Goal: Information Seeking & Learning: Check status

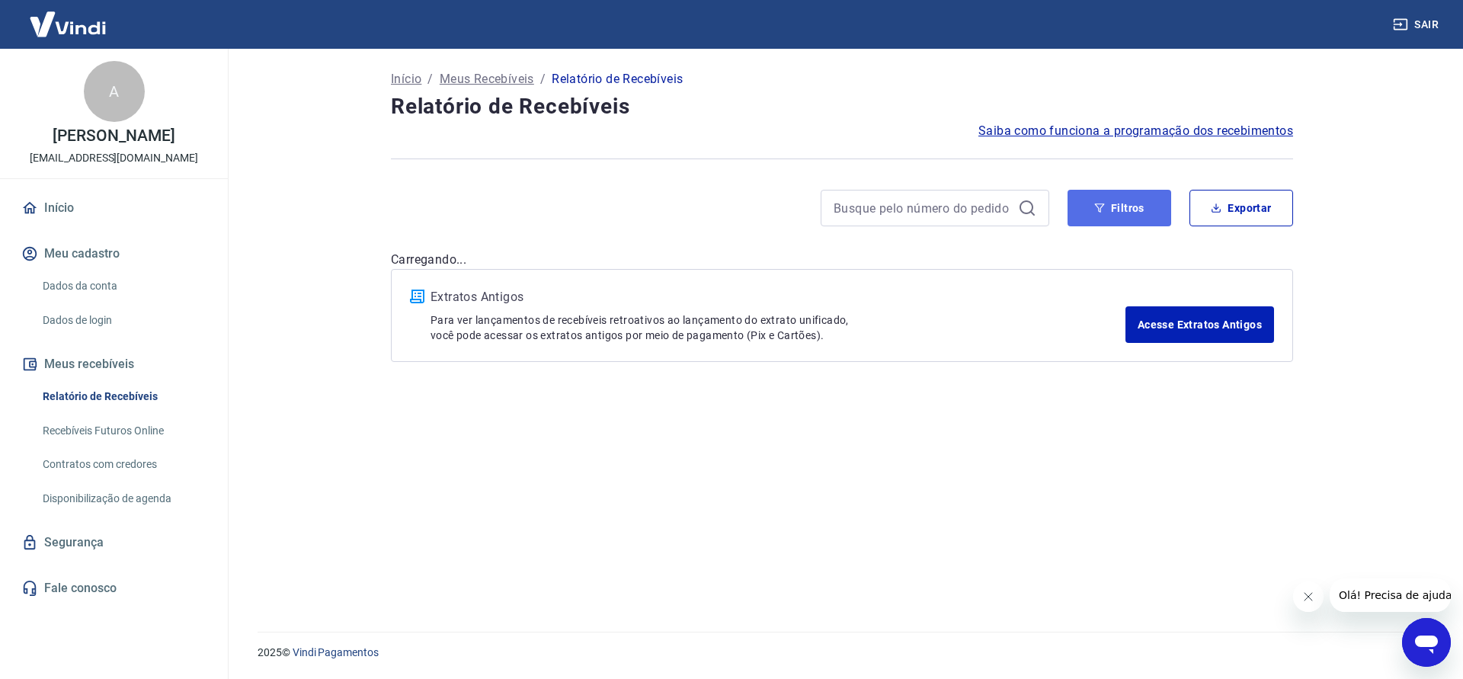
click at [1134, 201] on button "Filtros" at bounding box center [1119, 208] width 104 height 37
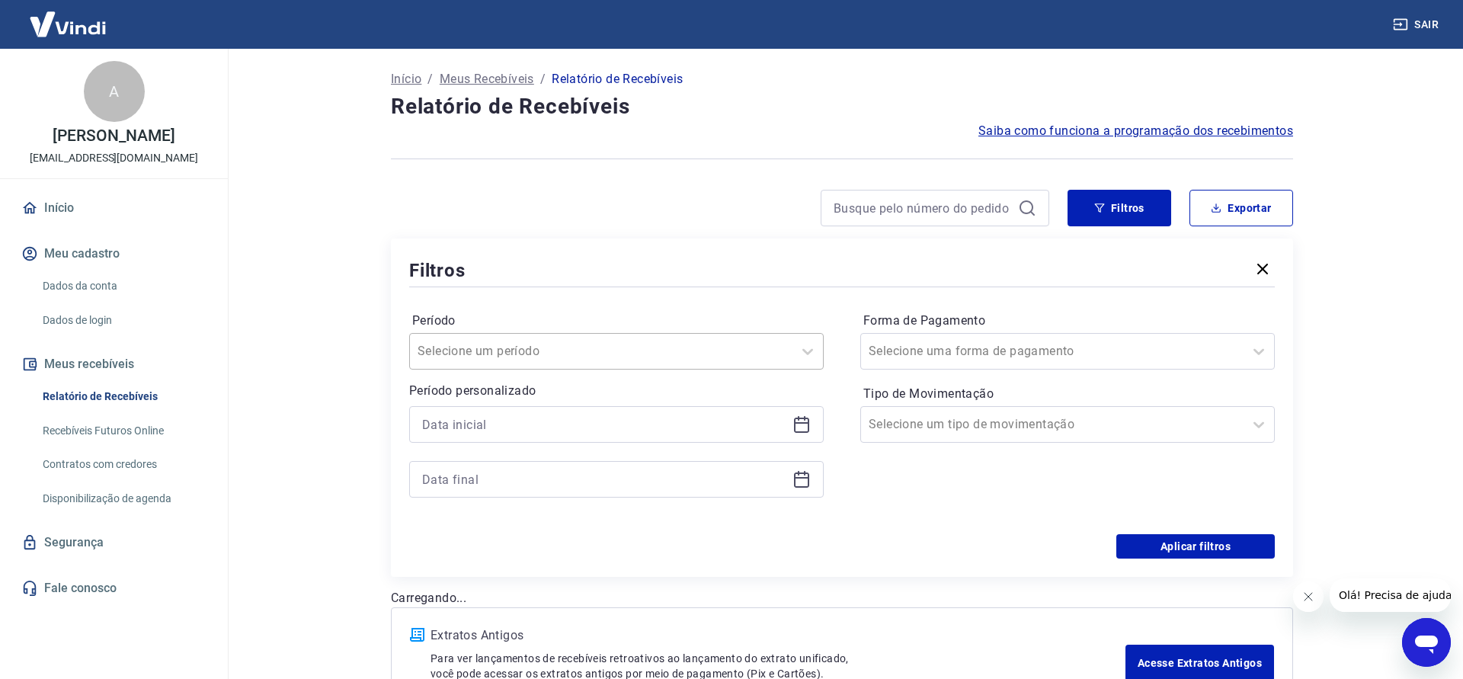
click at [558, 345] on input "Período" at bounding box center [494, 351] width 154 height 18
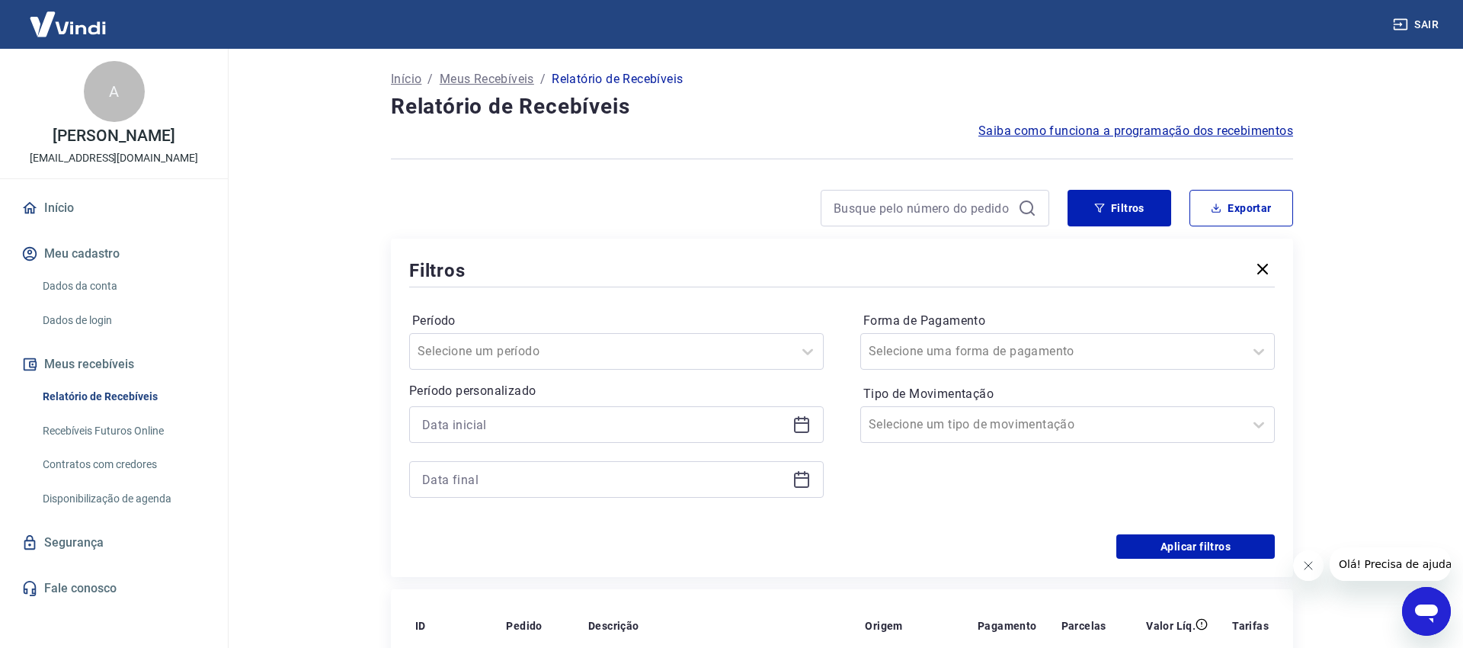
click at [705, 205] on div at bounding box center [720, 208] width 658 height 37
click at [871, 216] on input at bounding box center [922, 208] width 178 height 23
paste input "224933270"
type input "224933270"
click at [1106, 213] on button "Filtros" at bounding box center [1119, 208] width 104 height 37
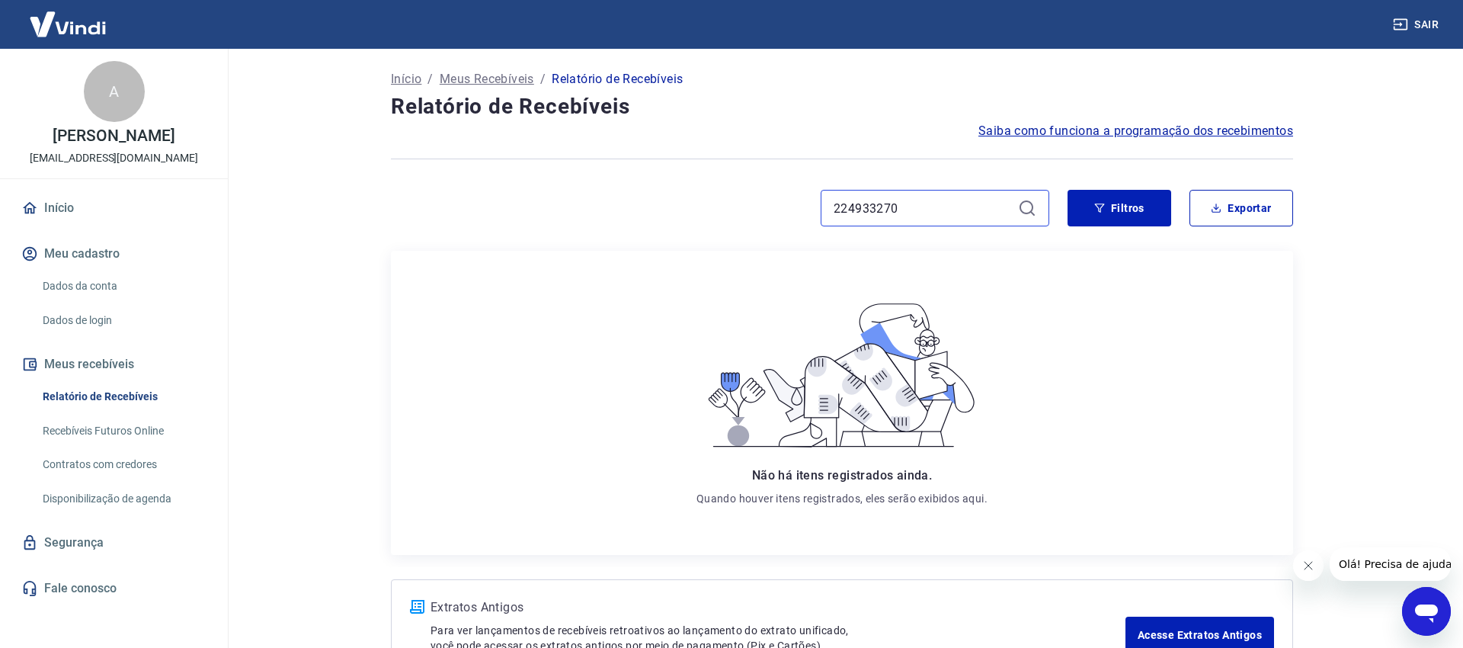
click at [961, 201] on input "224933270" at bounding box center [922, 208] width 178 height 23
click at [1024, 204] on icon at bounding box center [1027, 208] width 18 height 18
click at [917, 210] on input "224933270" at bounding box center [922, 208] width 178 height 23
drag, startPoint x: 901, startPoint y: 210, endPoint x: 729, endPoint y: 221, distance: 172.6
click at [833, 219] on input "224933270" at bounding box center [922, 208] width 178 height 23
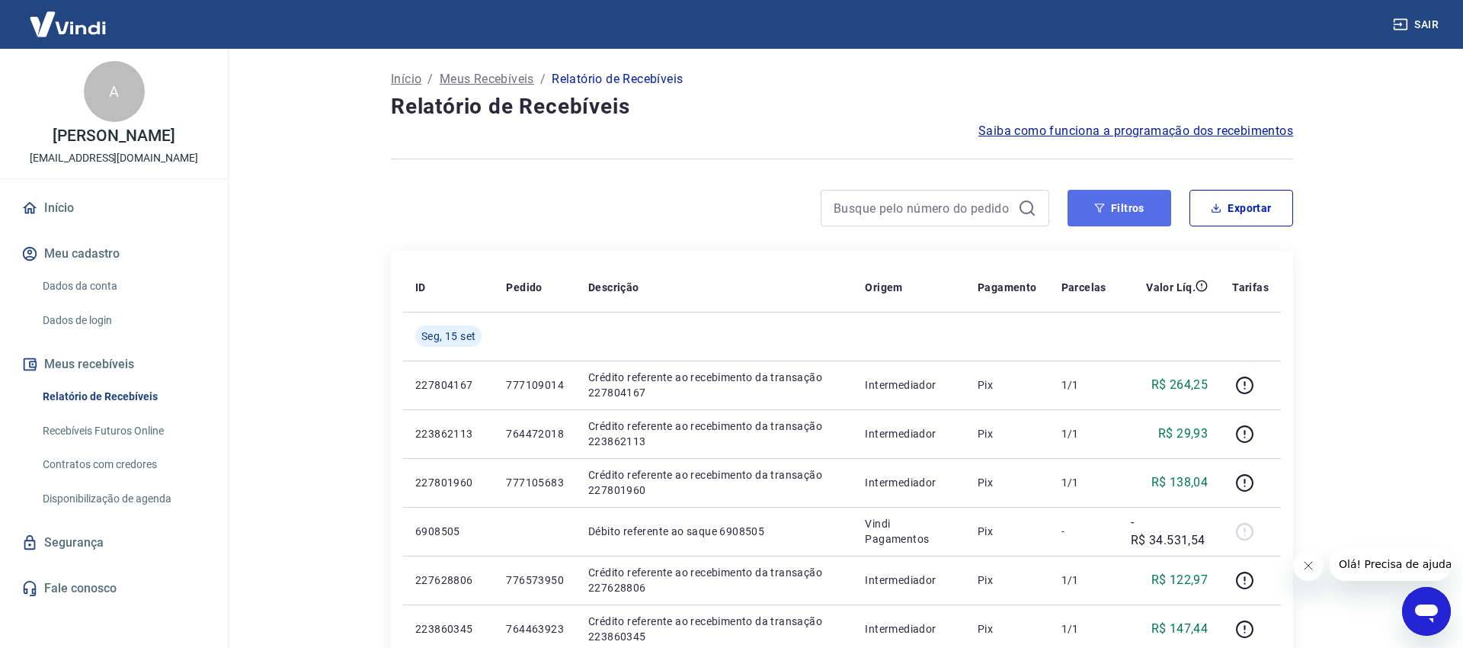
click at [1104, 216] on button "Filtros" at bounding box center [1119, 208] width 104 height 37
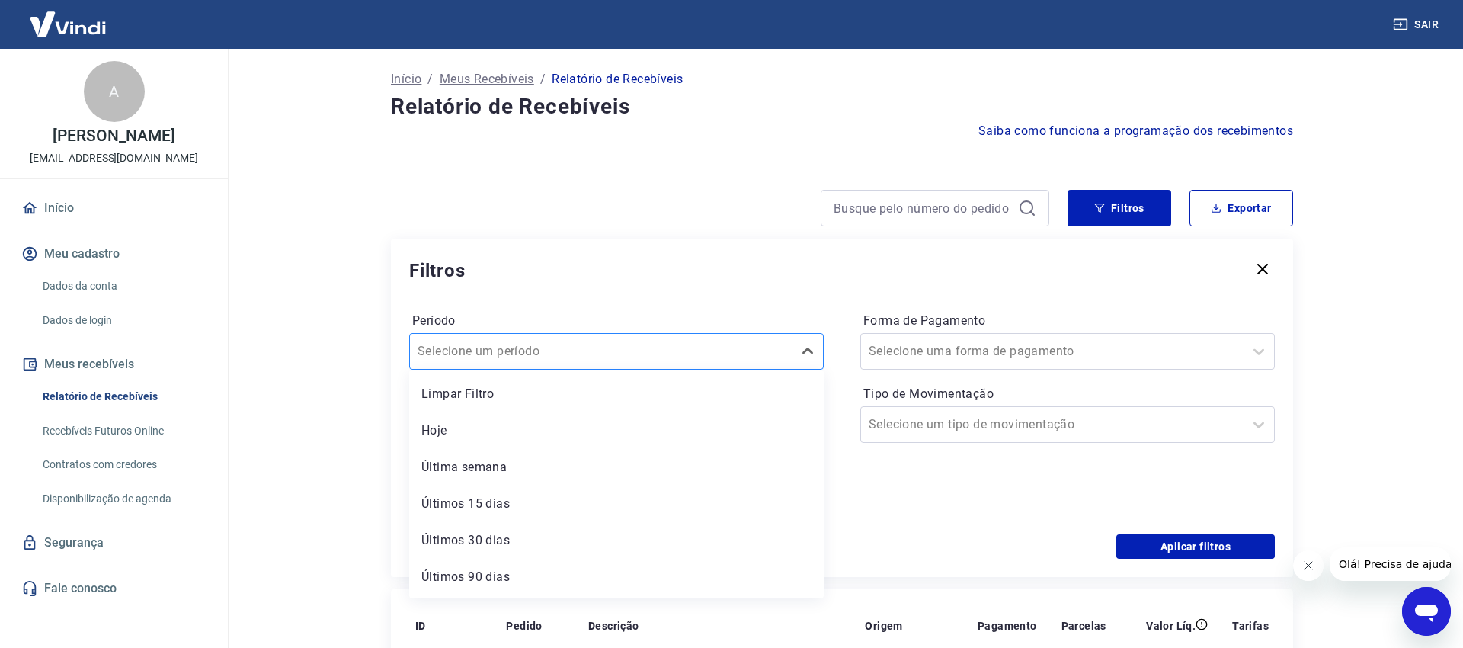
click at [625, 350] on div at bounding box center [600, 351] width 367 height 21
click at [508, 533] on div "Últimos 30 dias" at bounding box center [616, 540] width 414 height 30
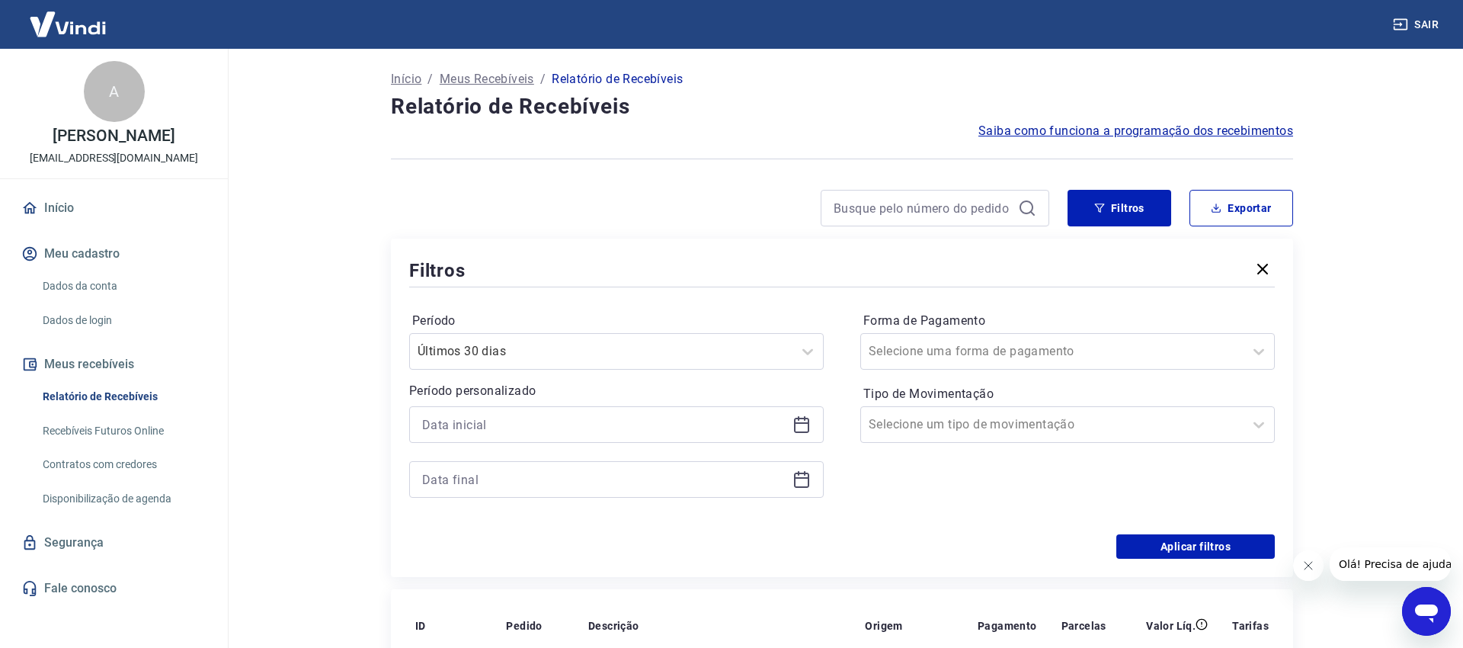
click at [632, 409] on div at bounding box center [616, 424] width 414 height 37
click at [807, 421] on icon at bounding box center [801, 424] width 18 height 18
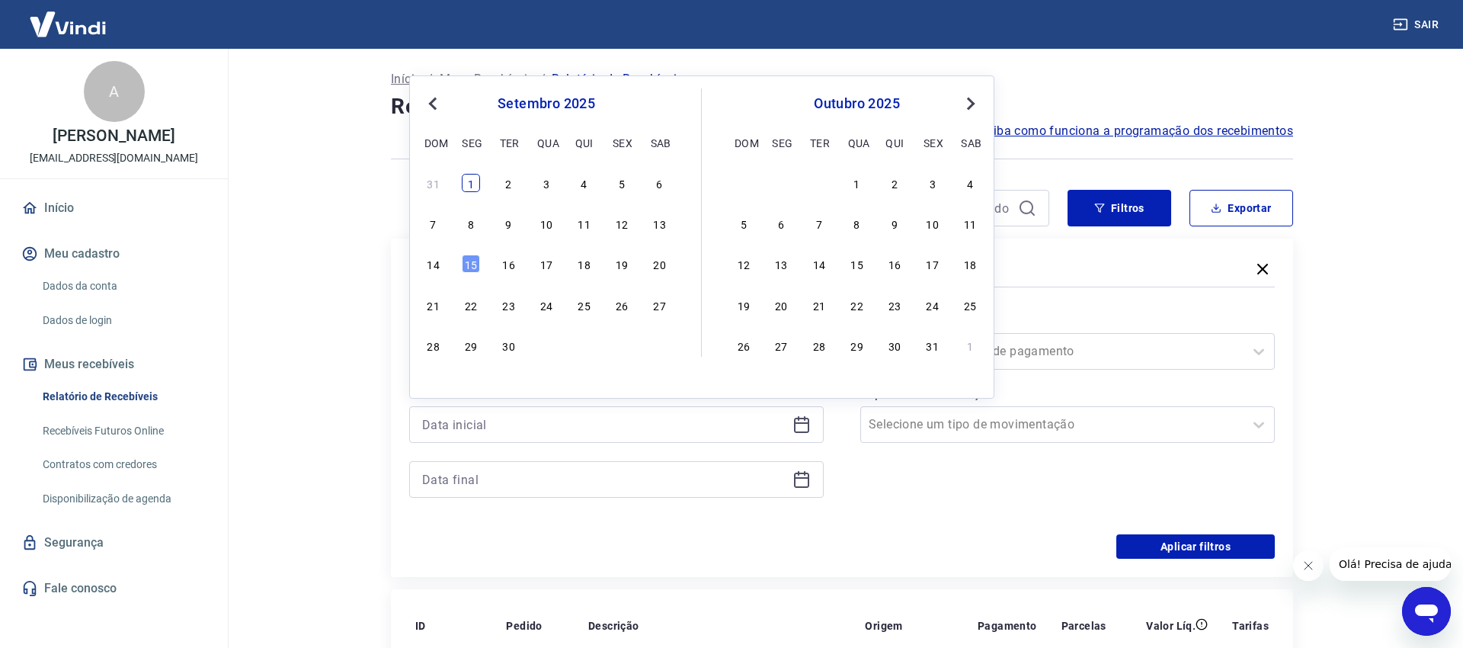
click at [472, 185] on div "1" at bounding box center [471, 183] width 18 height 18
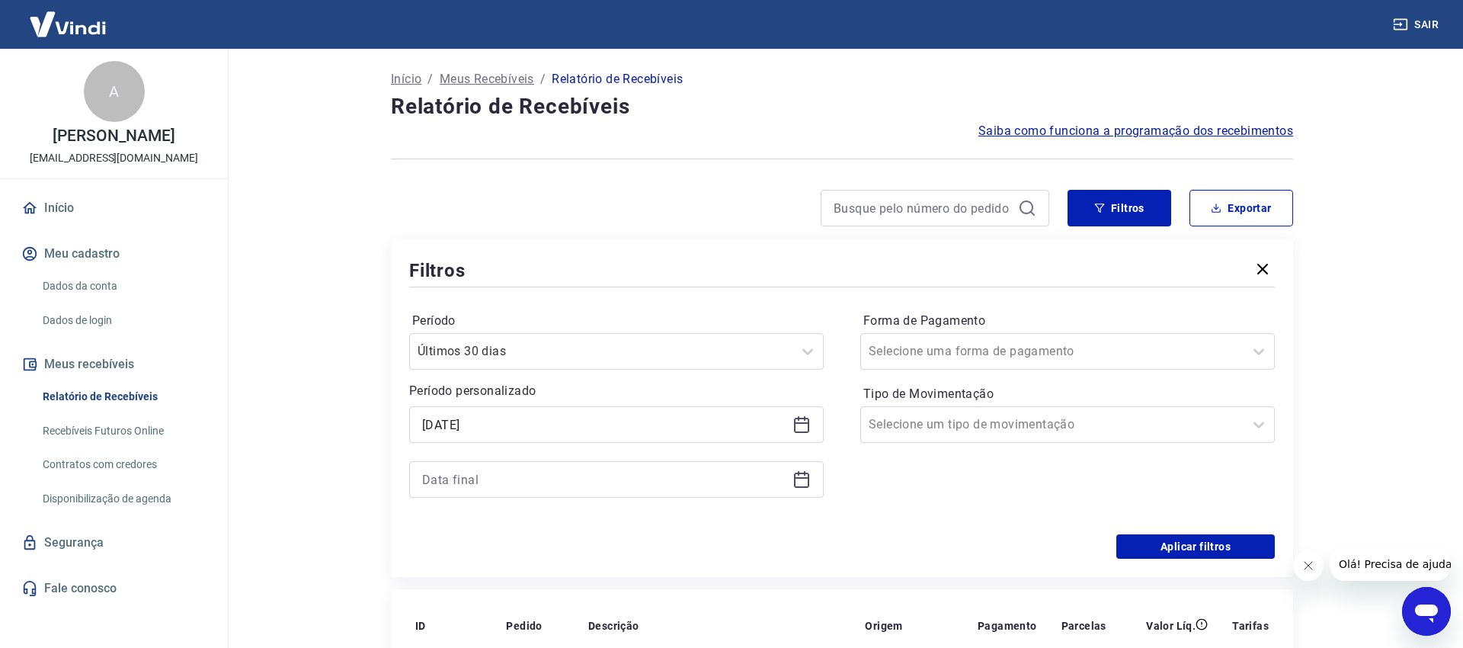
click at [795, 425] on icon at bounding box center [801, 424] width 15 height 15
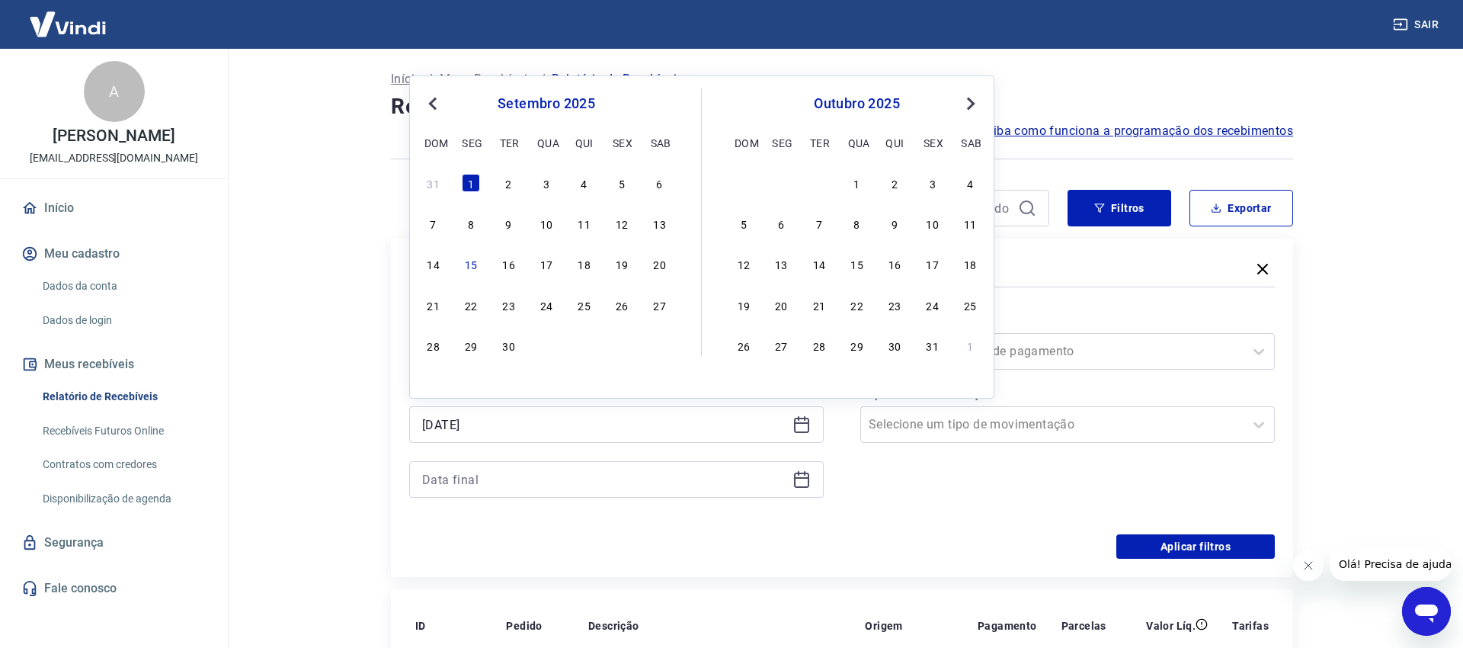
click at [434, 101] on span "Previous Month" at bounding box center [434, 103] width 0 height 18
drag, startPoint x: 508, startPoint y: 351, endPoint x: 997, endPoint y: 429, distance: 495.2
click at [509, 351] on div "26" at bounding box center [509, 345] width 18 height 18
type input "26/08/2025"
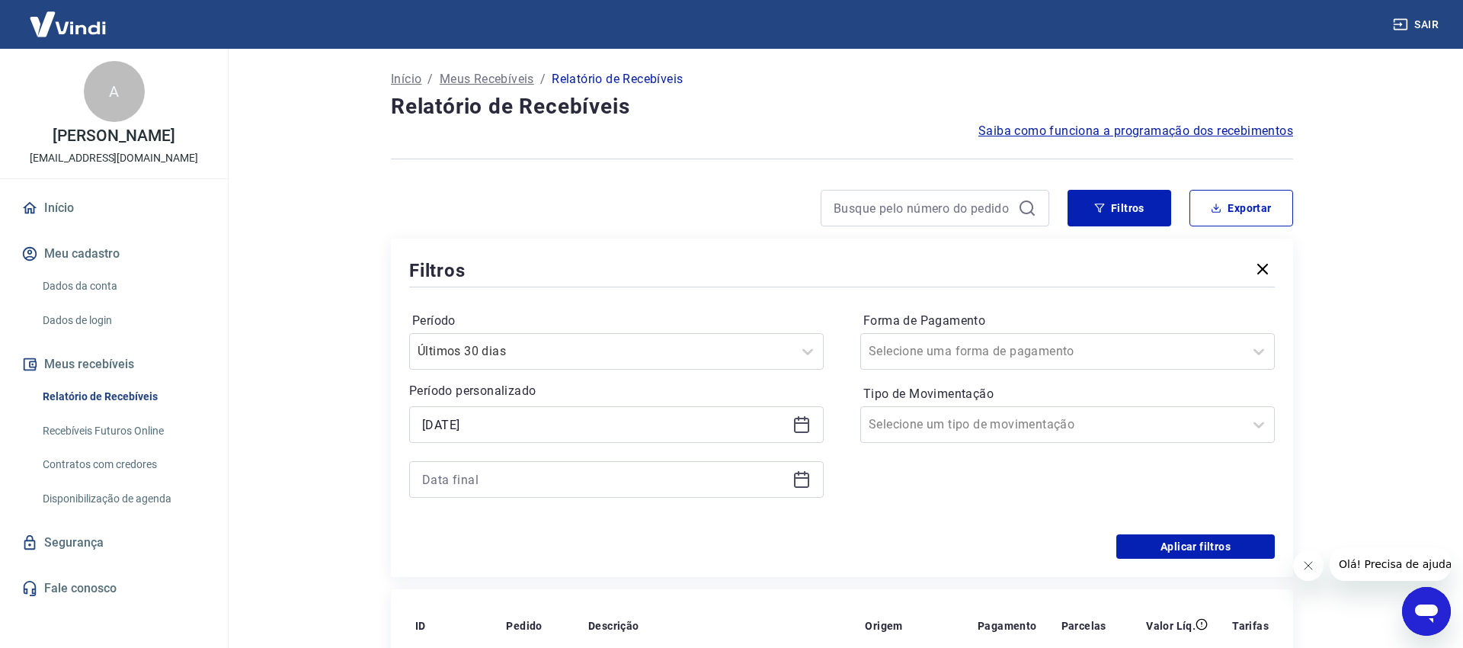
click at [805, 425] on icon at bounding box center [801, 424] width 18 height 18
click at [801, 474] on icon at bounding box center [801, 479] width 15 height 15
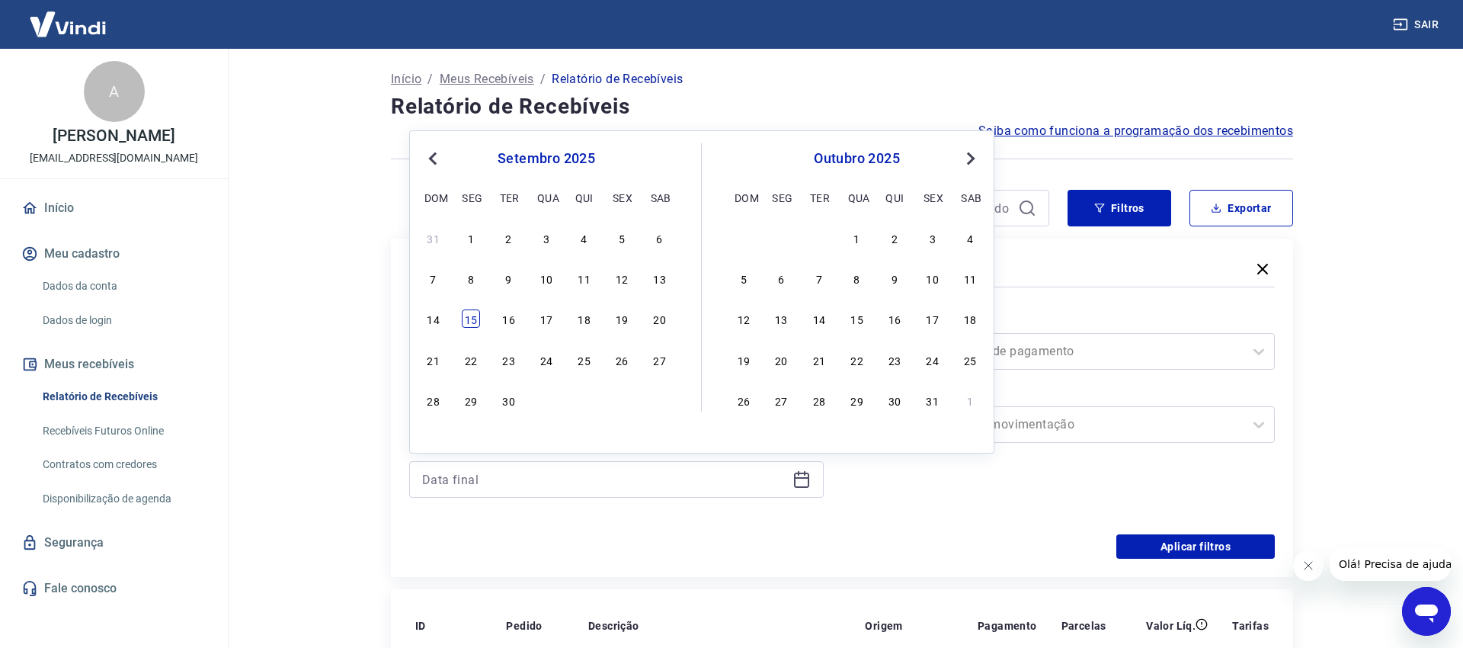
click at [472, 320] on div "15" at bounding box center [471, 318] width 18 height 18
type input "15/09/2025"
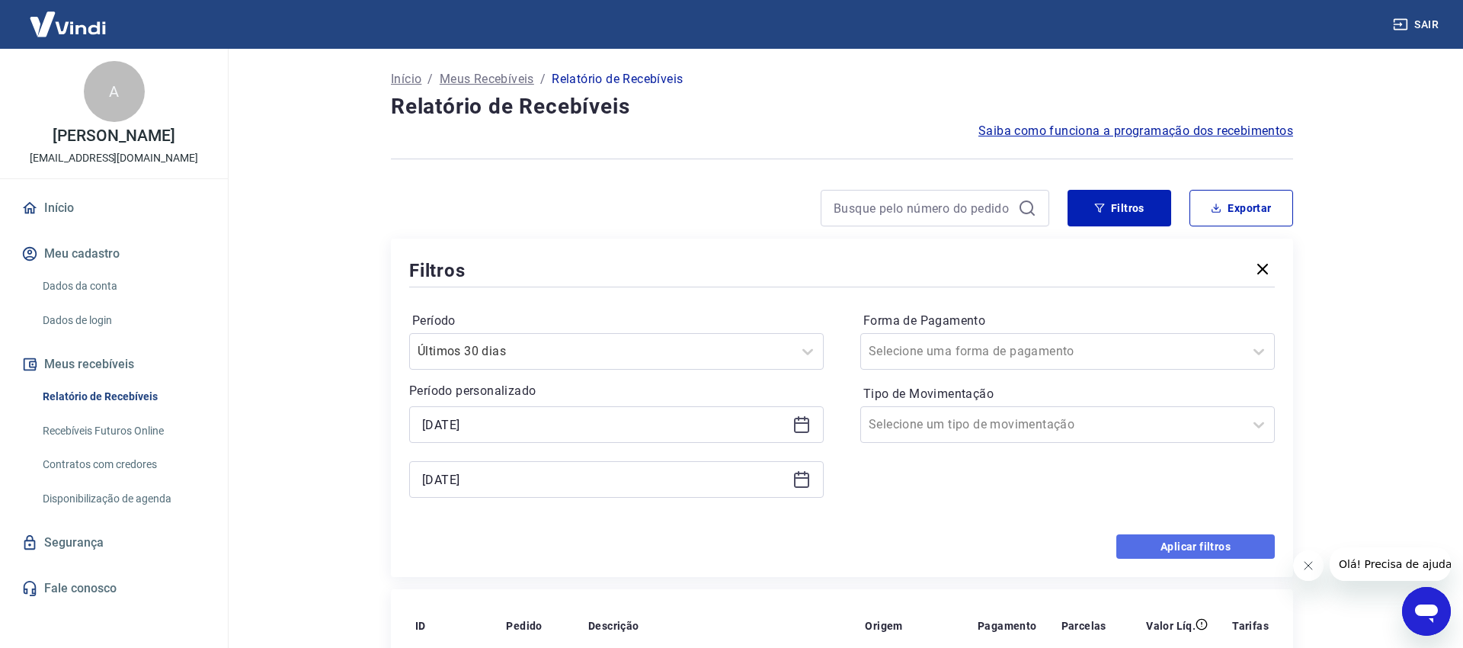
click at [1175, 537] on button "Aplicar filtros" at bounding box center [1195, 546] width 158 height 24
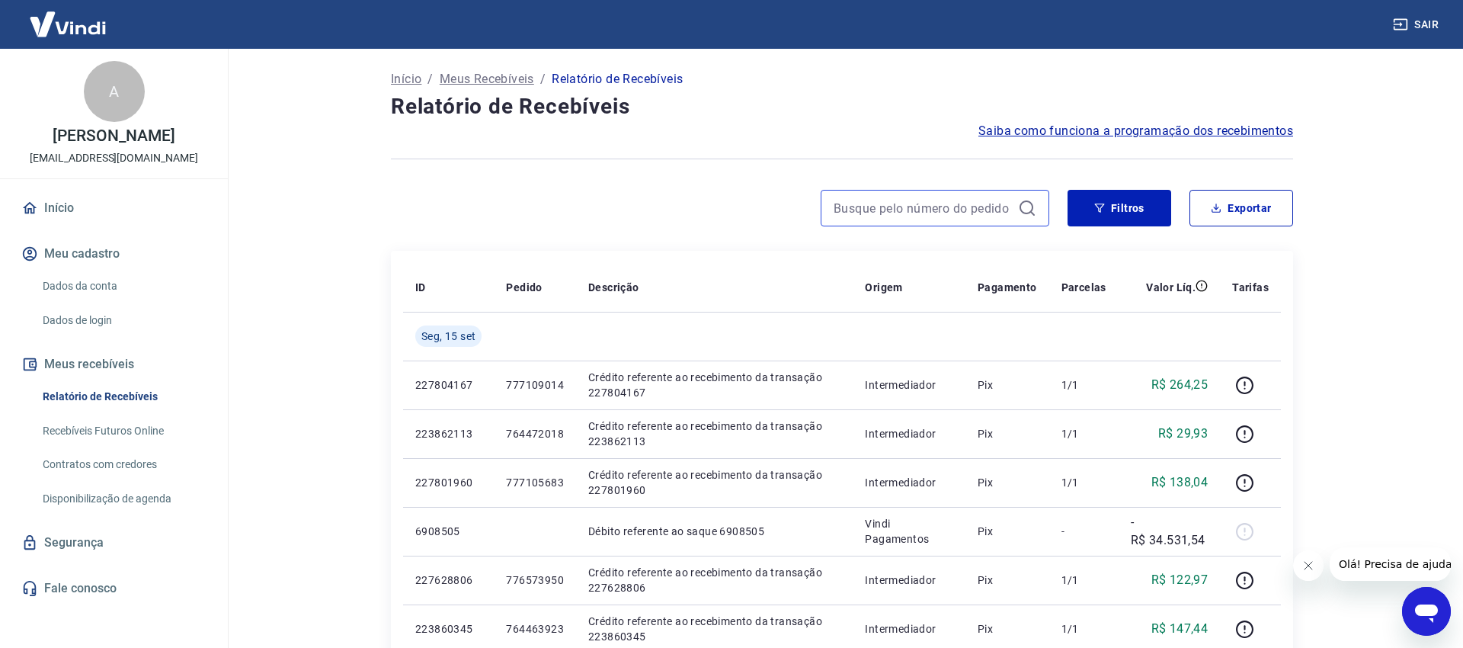
click at [933, 206] on input at bounding box center [922, 208] width 178 height 23
paste input "224933270"
type input "224933270"
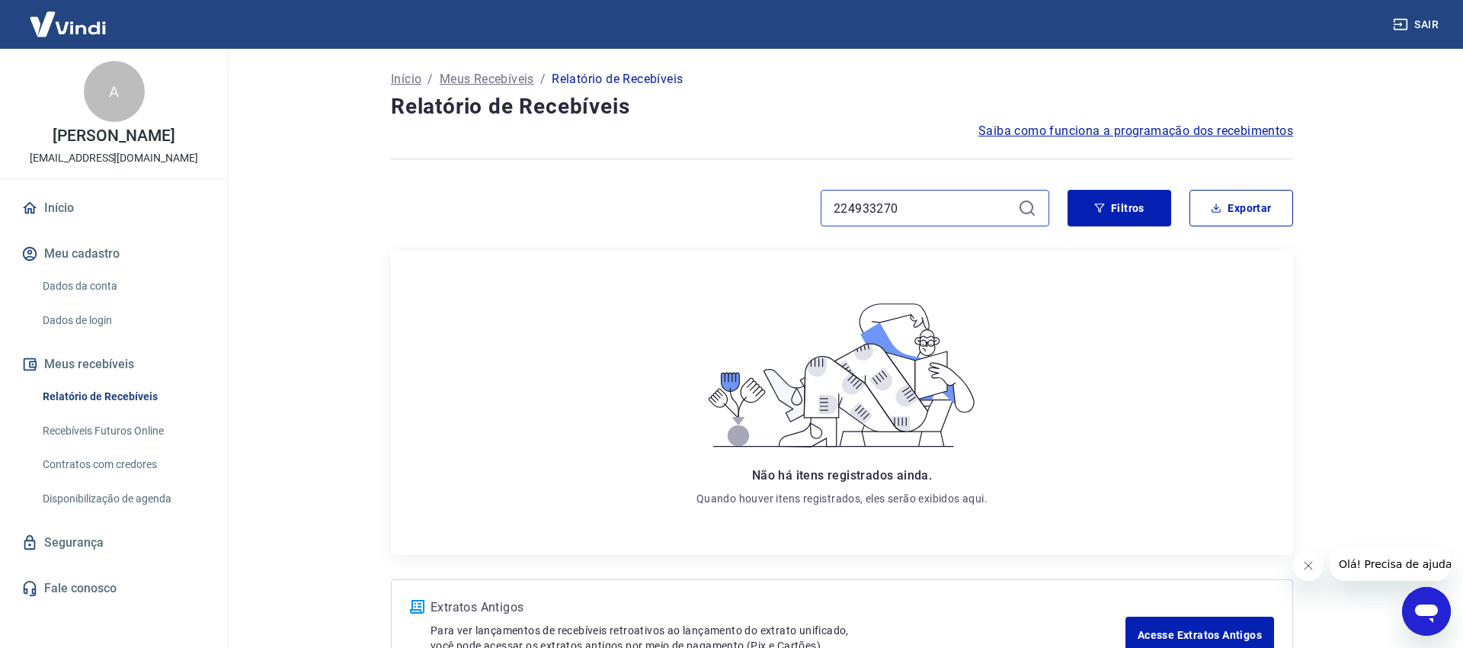
drag, startPoint x: 899, startPoint y: 206, endPoint x: 630, endPoint y: 224, distance: 269.5
click at [833, 219] on input "224933270" at bounding box center [922, 208] width 178 height 23
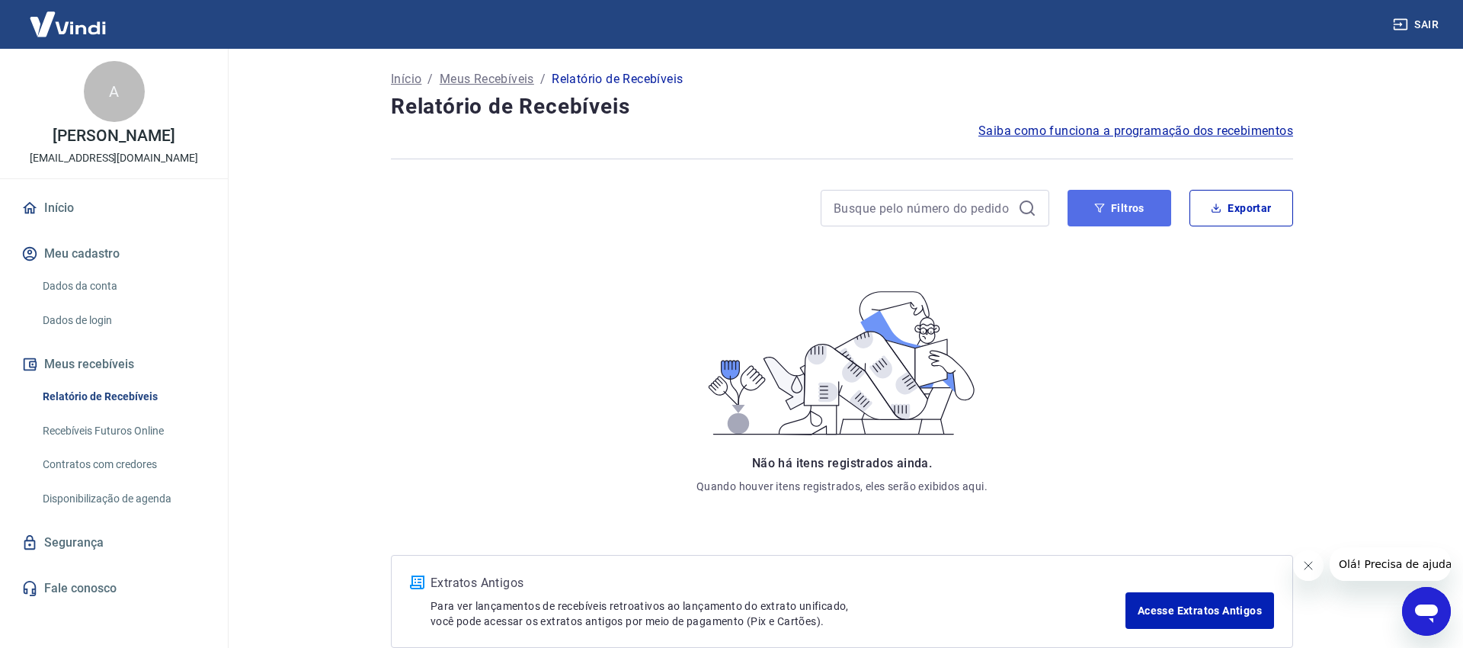
click at [1127, 210] on button "Filtros" at bounding box center [1119, 208] width 104 height 37
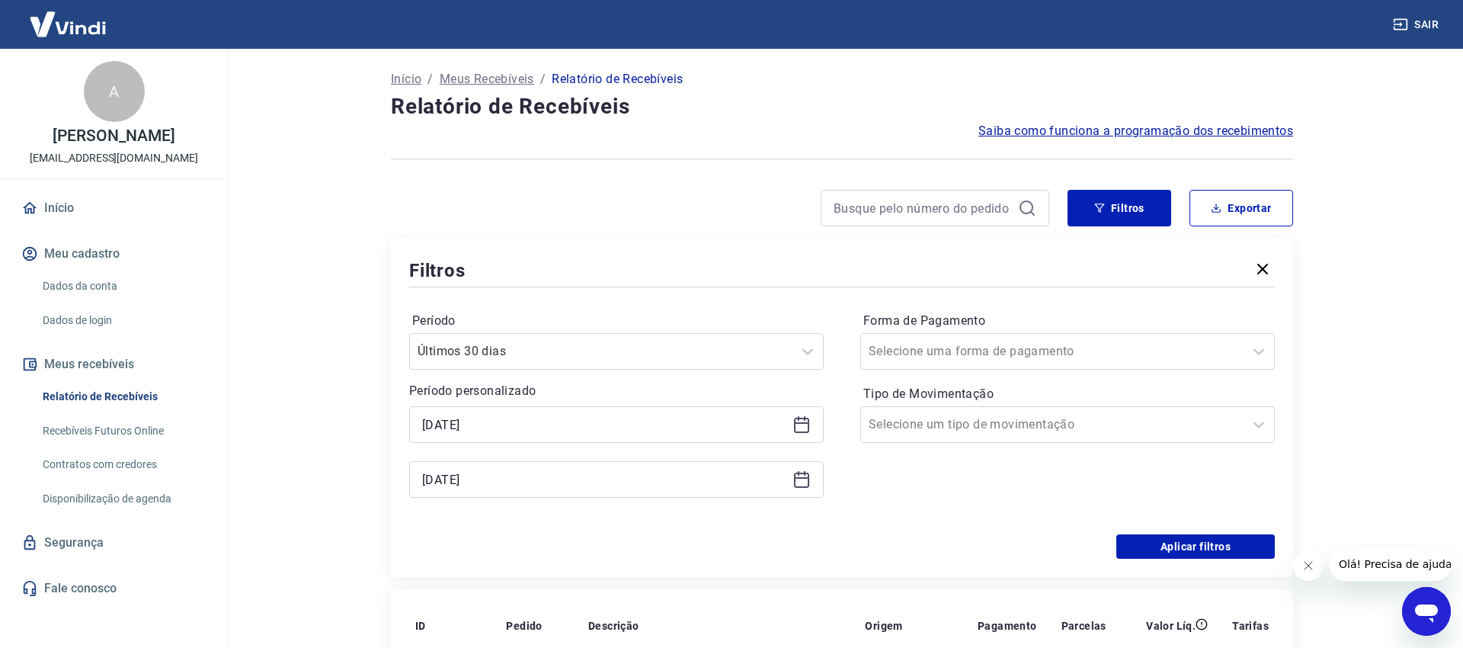
click at [1208, 135] on span "Saiba como funciona a programação dos recebimentos" at bounding box center [1135, 131] width 315 height 18
click at [1192, 548] on button "Aplicar filtros" at bounding box center [1195, 546] width 158 height 24
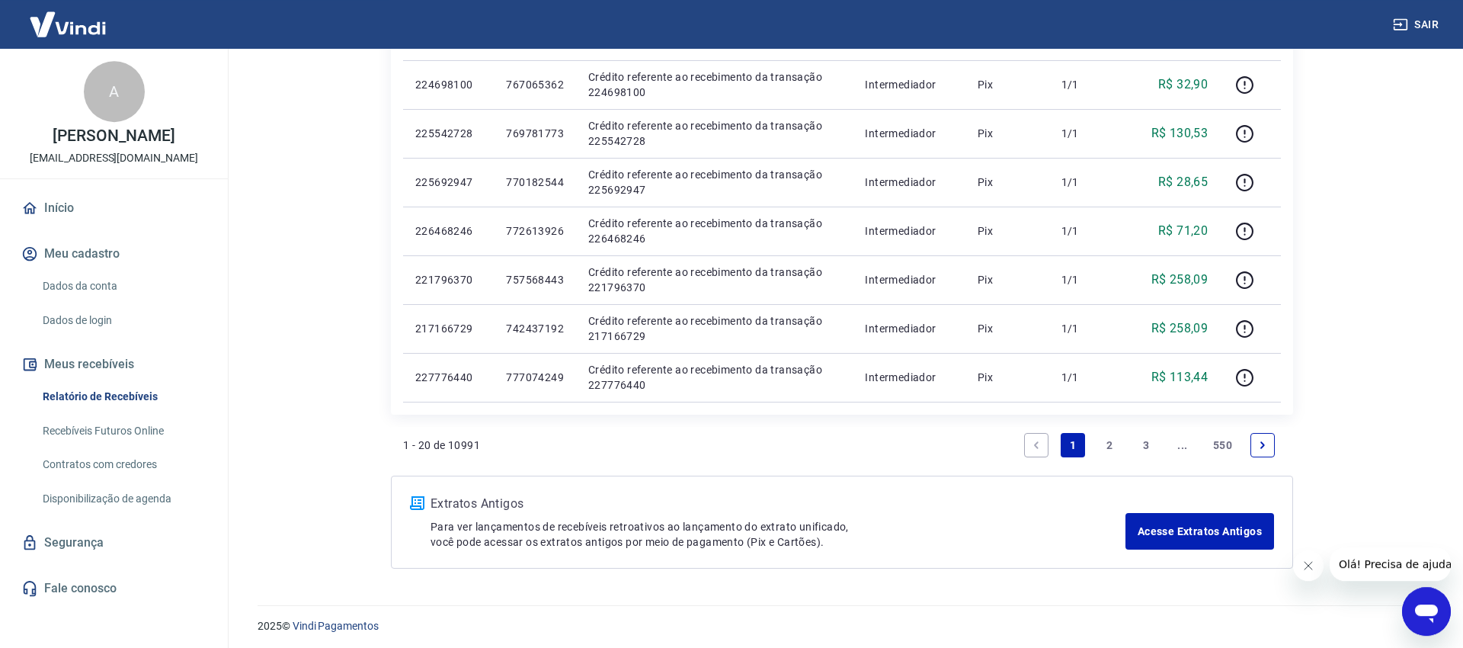
scroll to position [939, 0]
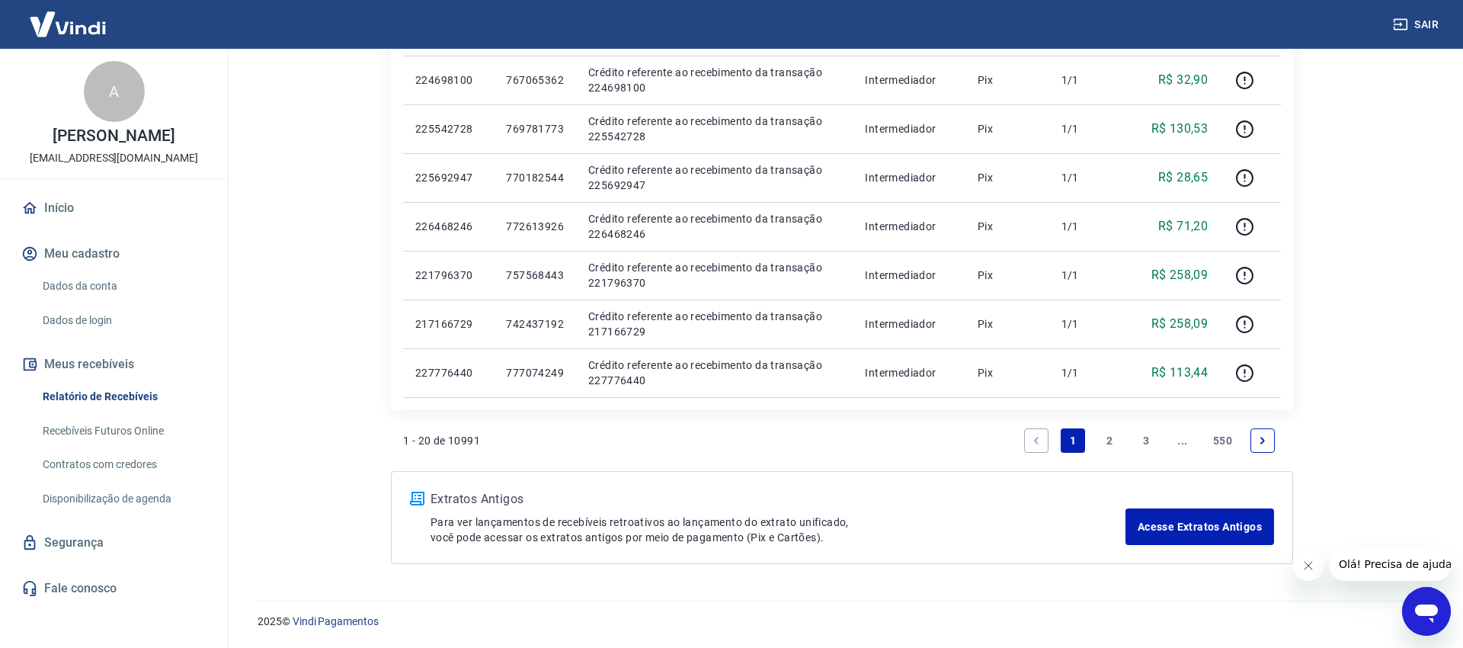
click at [1108, 440] on link "2" at bounding box center [1109, 440] width 24 height 24
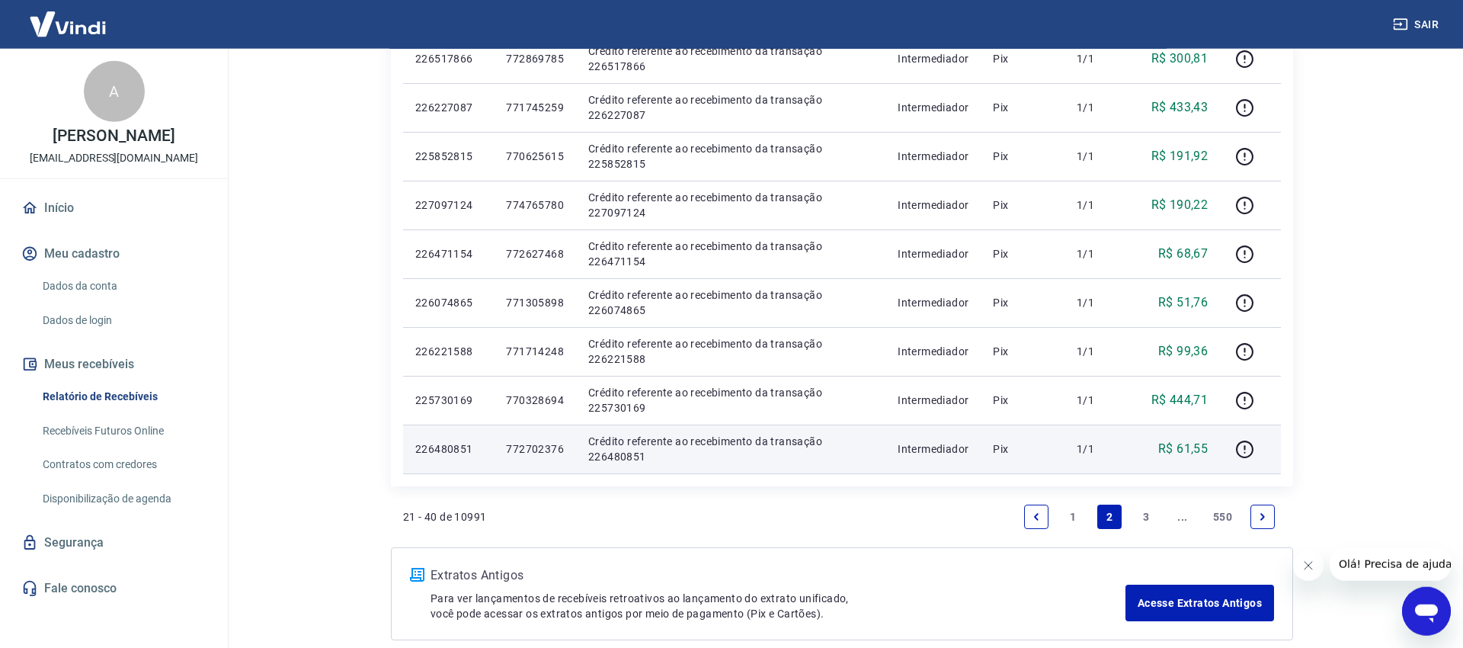
scroll to position [939, 0]
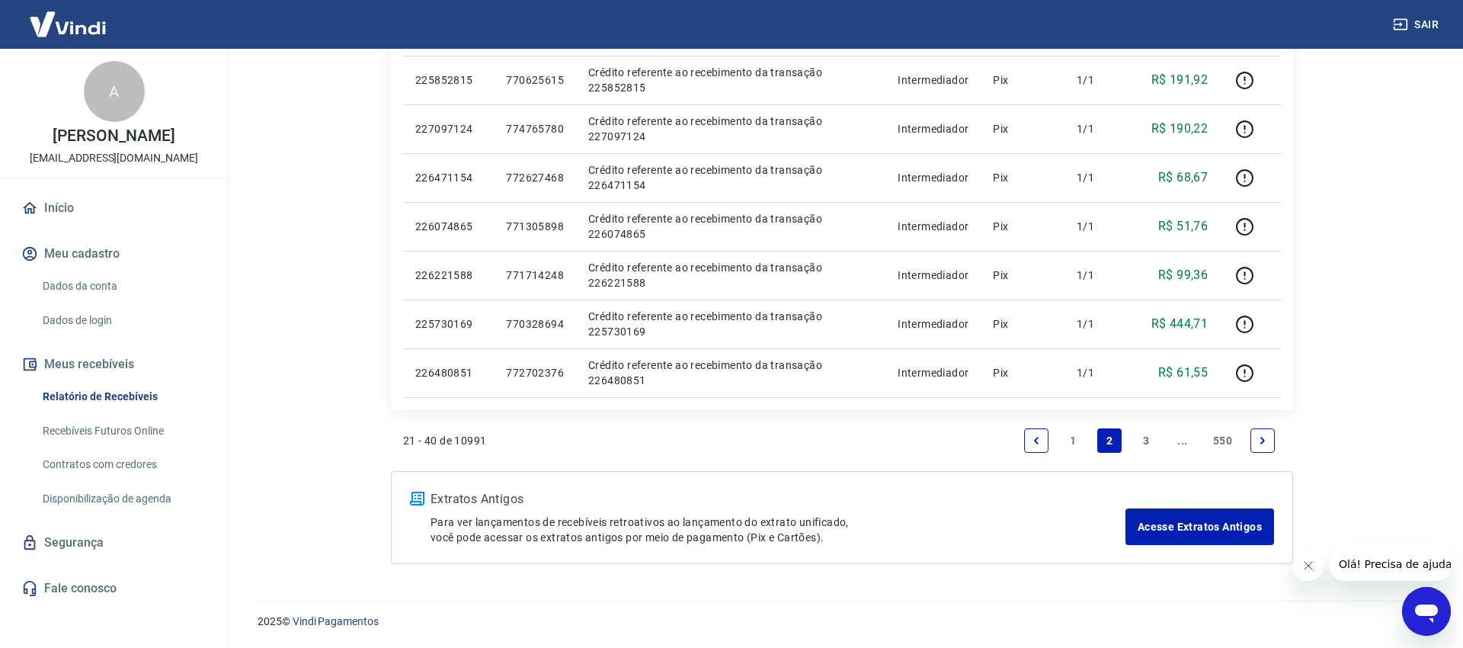
click at [1222, 440] on link "550" at bounding box center [1222, 440] width 31 height 24
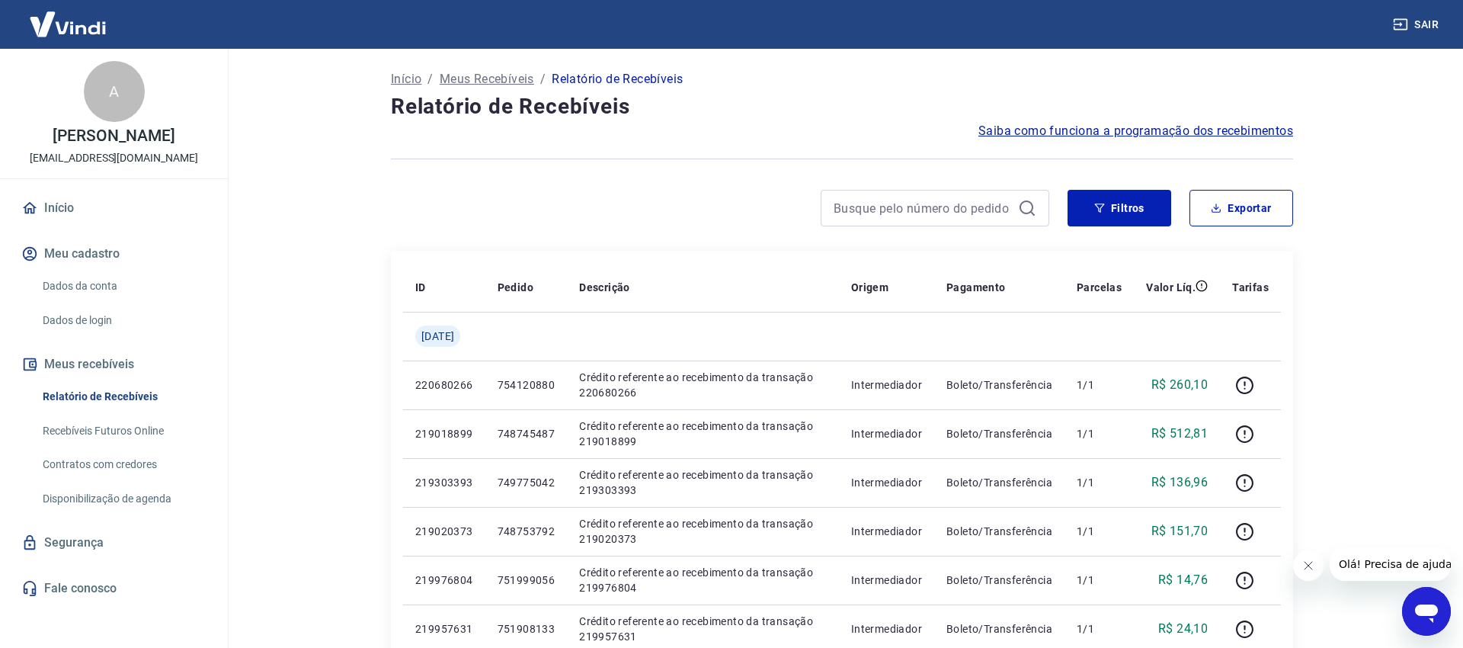
click at [75, 605] on link "Fale conosco" at bounding box center [113, 588] width 191 height 34
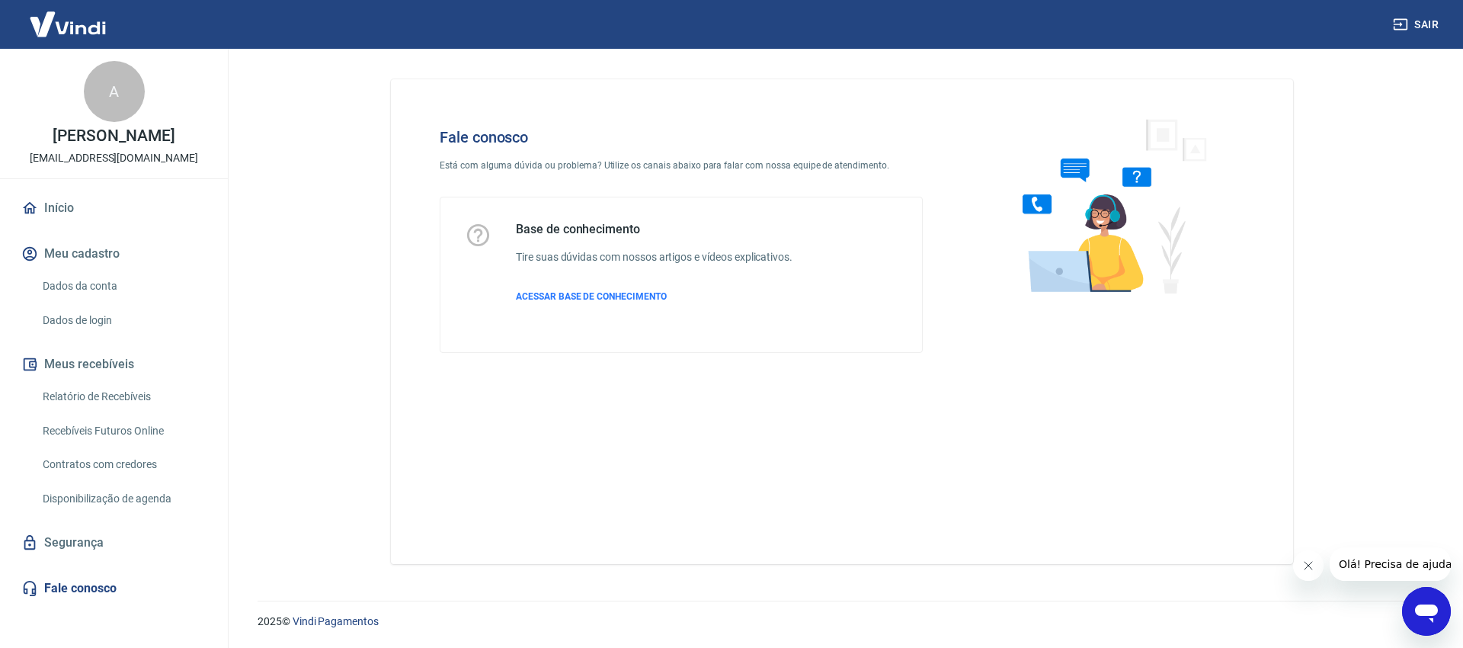
click at [133, 513] on link "Disponibilização de agenda" at bounding box center [123, 498] width 173 height 31
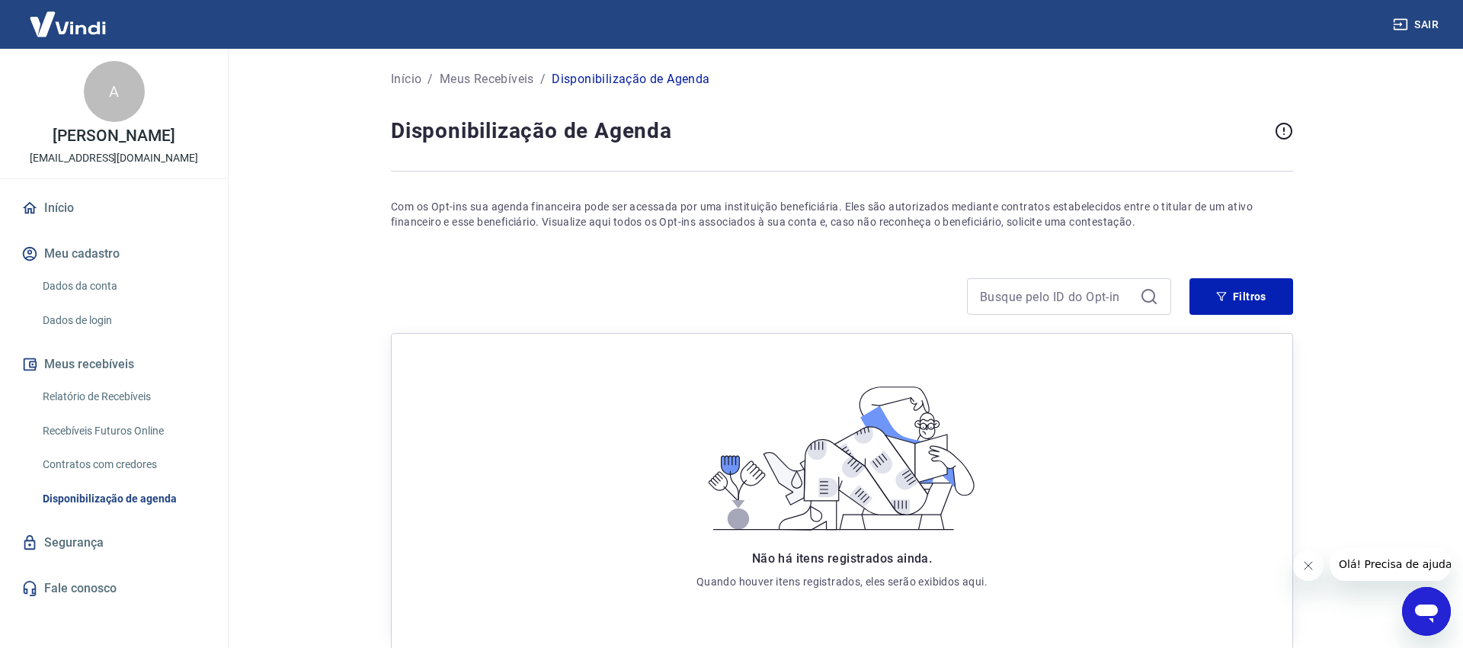
click at [1058, 311] on div at bounding box center [1069, 296] width 204 height 37
click at [1064, 298] on input at bounding box center [1057, 296] width 154 height 23
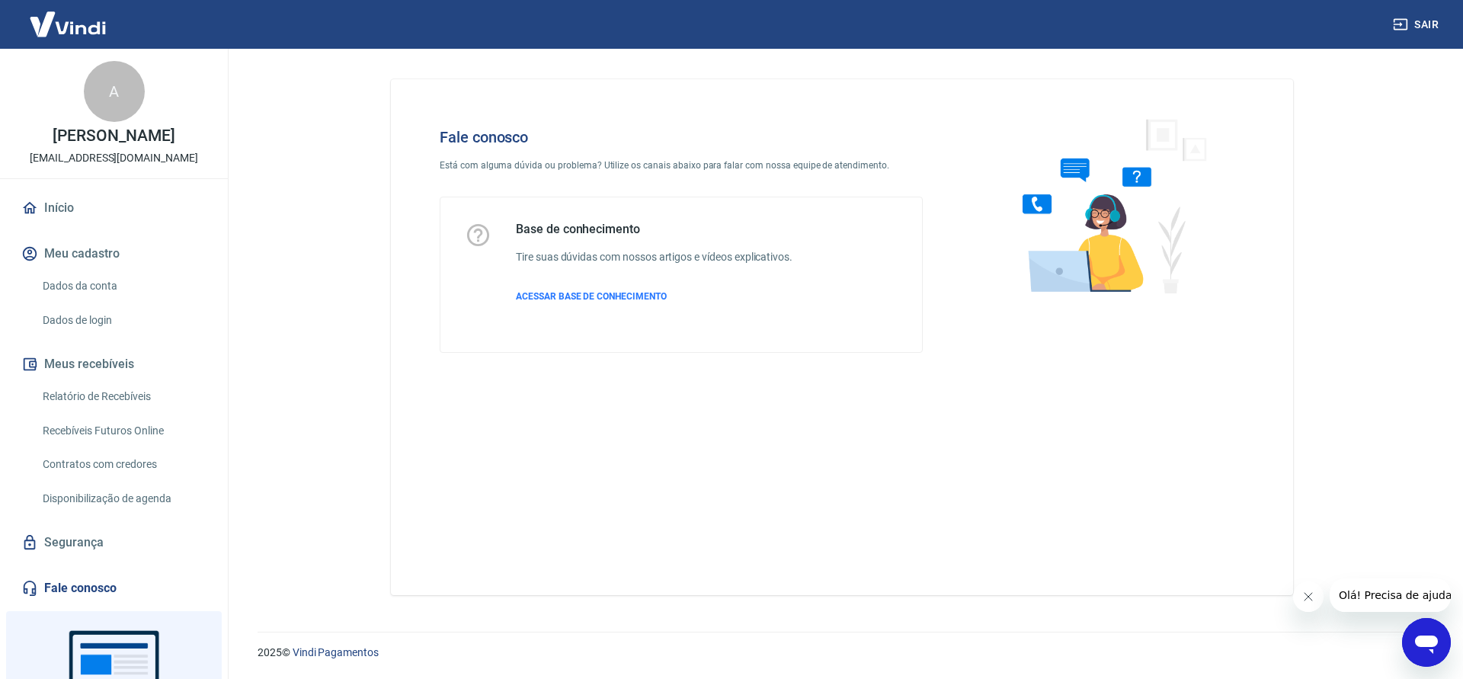
click at [1393, 592] on span "Olá! Precisa de ajuda?" at bounding box center [1397, 595] width 119 height 12
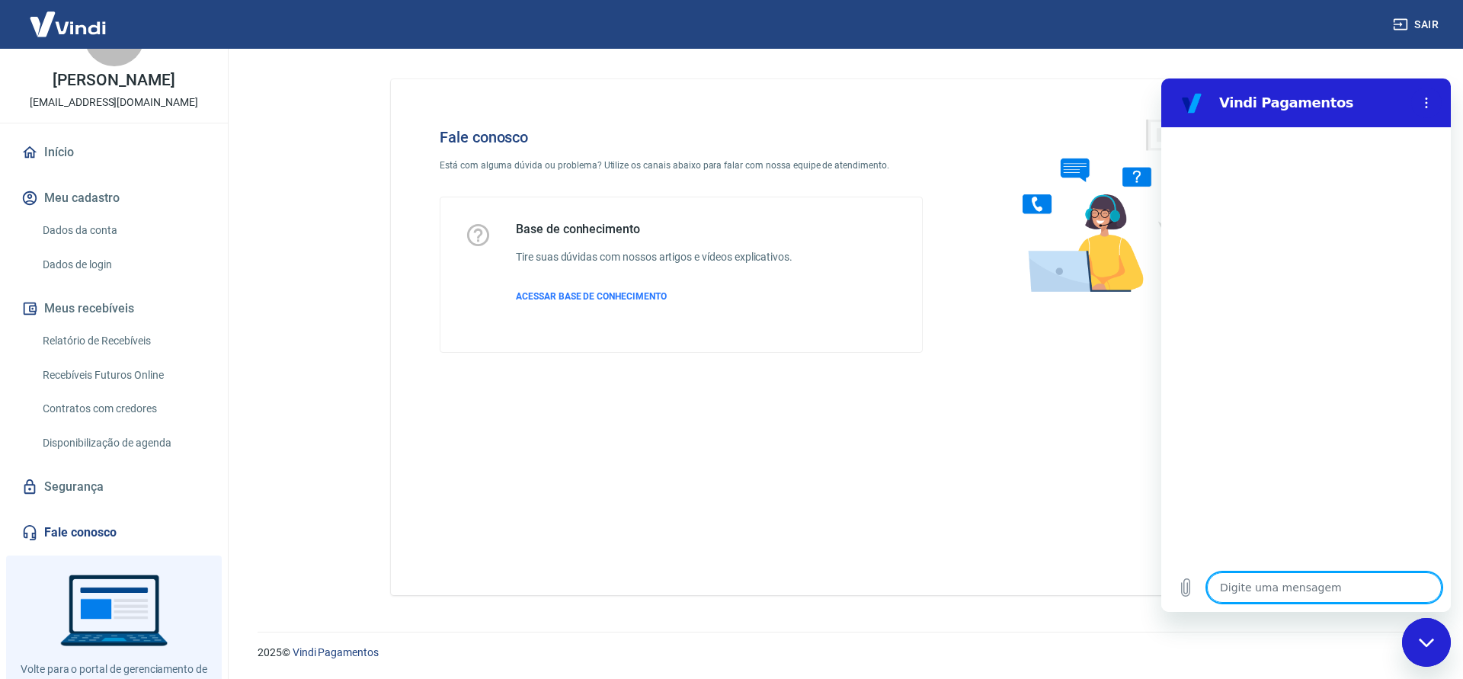
scroll to position [78, 0]
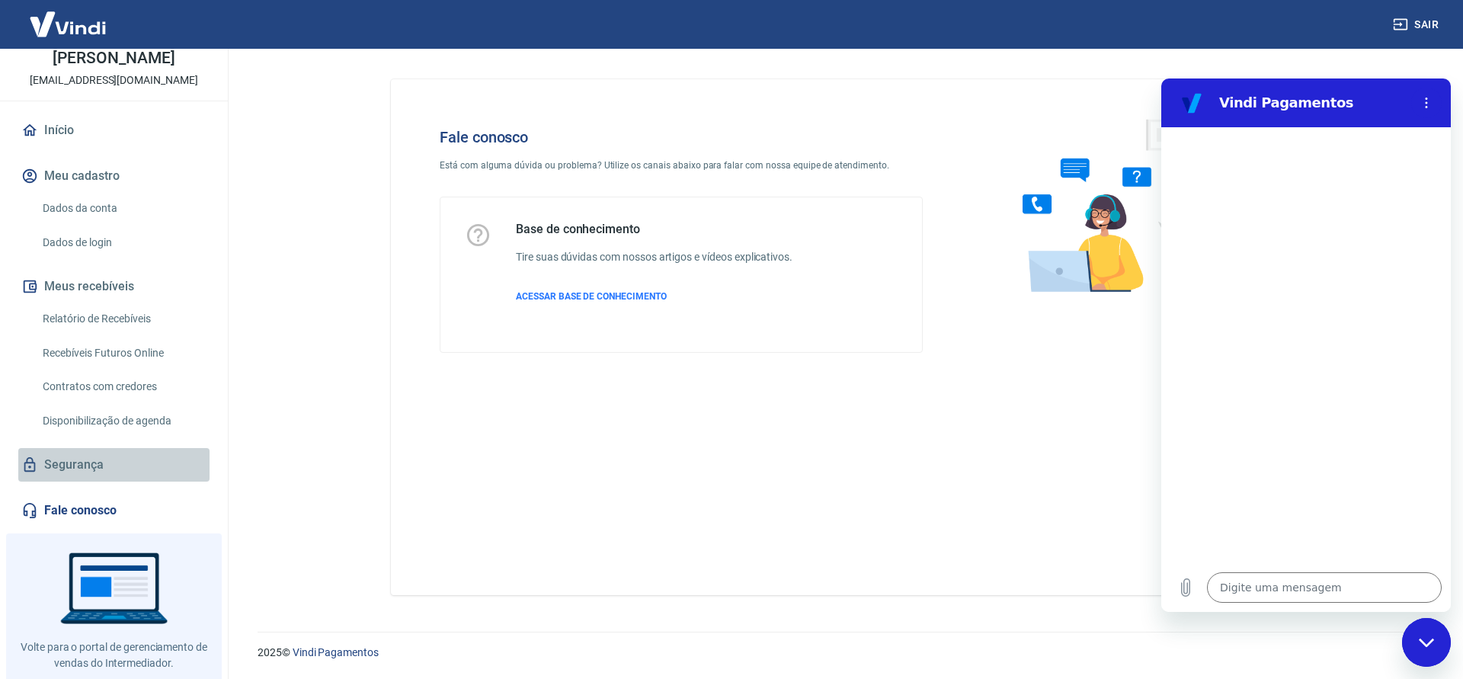
click at [96, 481] on link "Segurança" at bounding box center [113, 465] width 191 height 34
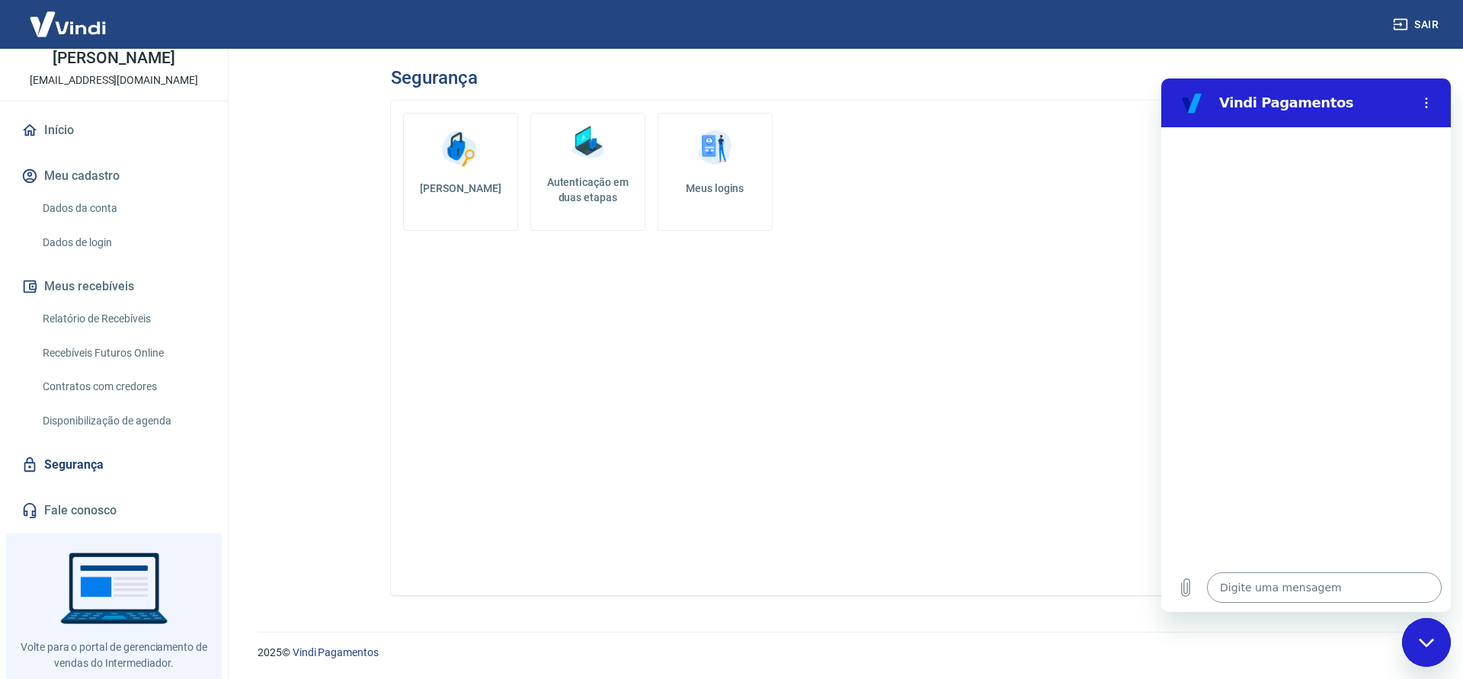
click at [1254, 582] on textarea at bounding box center [1324, 587] width 235 height 30
type textarea "b"
type textarea "x"
type textarea "bo"
type textarea "x"
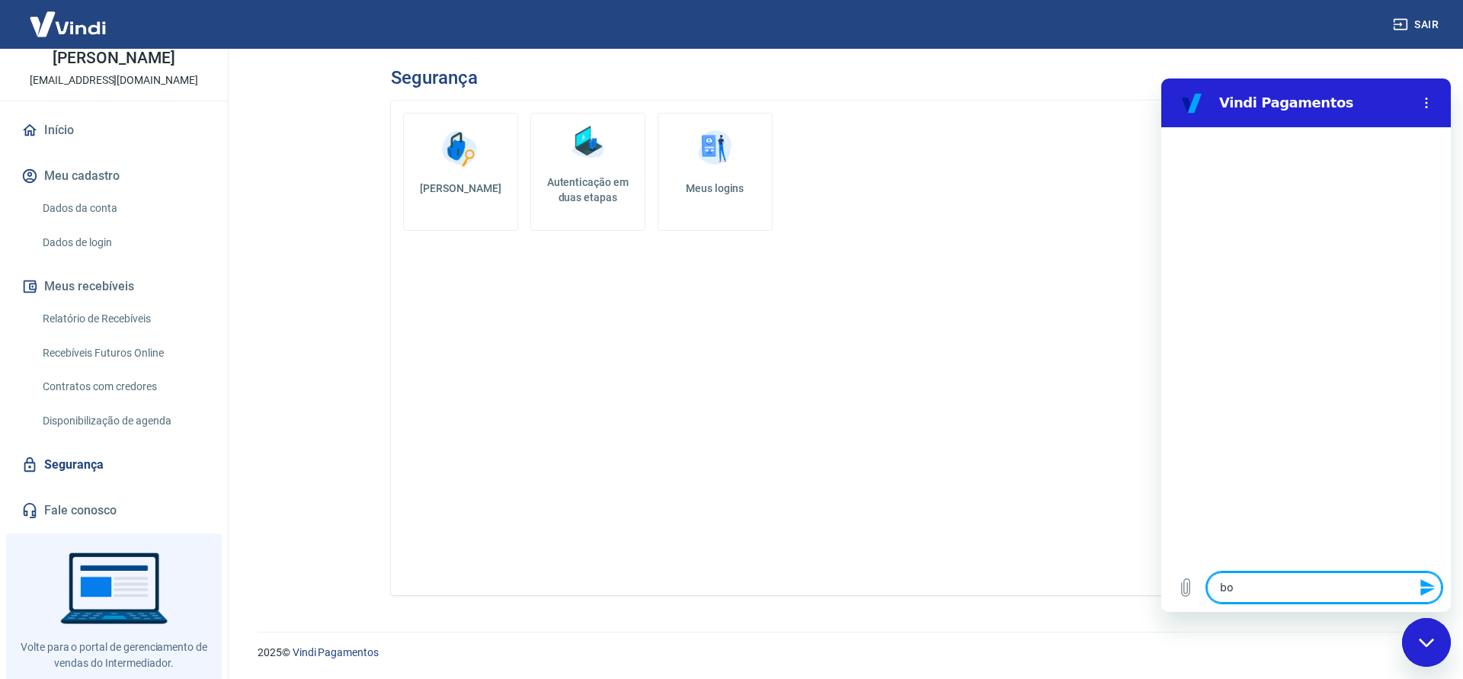
type textarea "boa"
type textarea "x"
type textarea "boa"
type textarea "x"
type textarea "boa n"
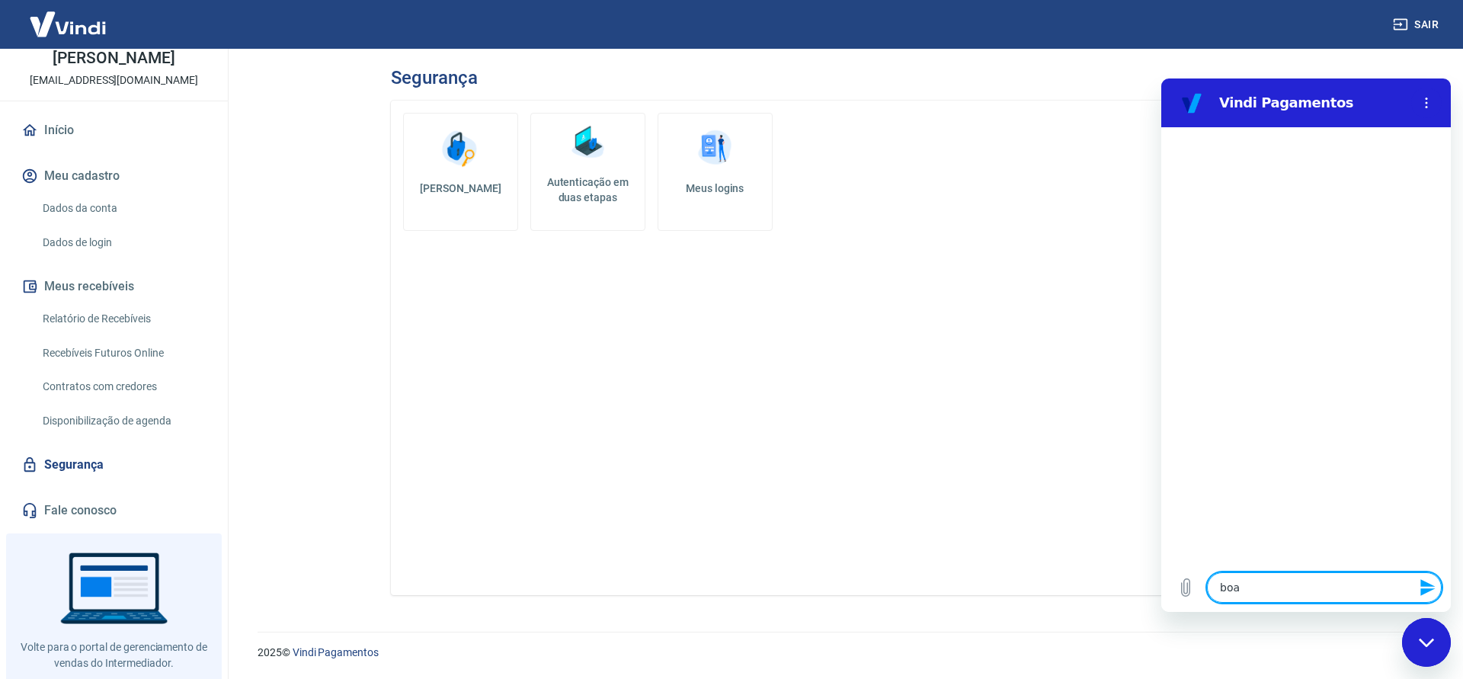
type textarea "x"
type textarea "boa no"
type textarea "x"
type textarea "boa noi"
type textarea "x"
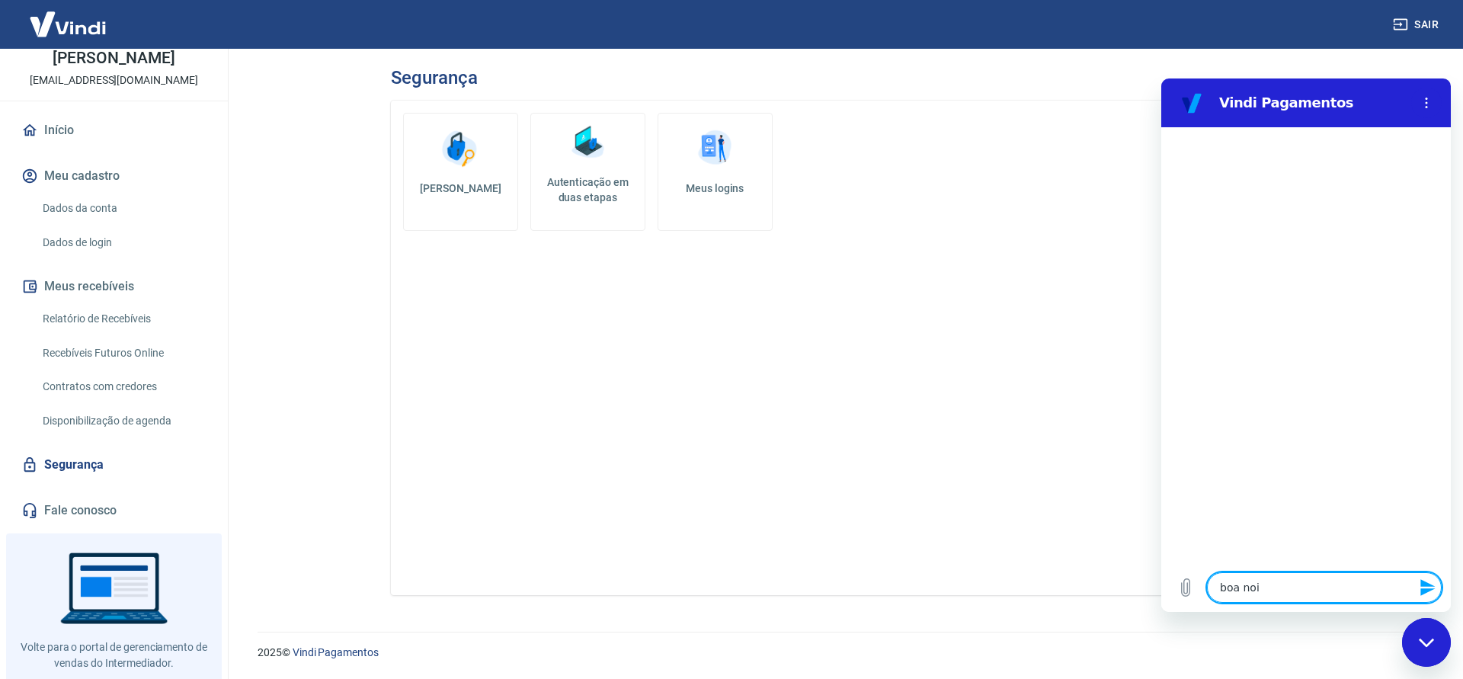
type textarea "boa noit"
type textarea "x"
type textarea "boa noite"
type textarea "x"
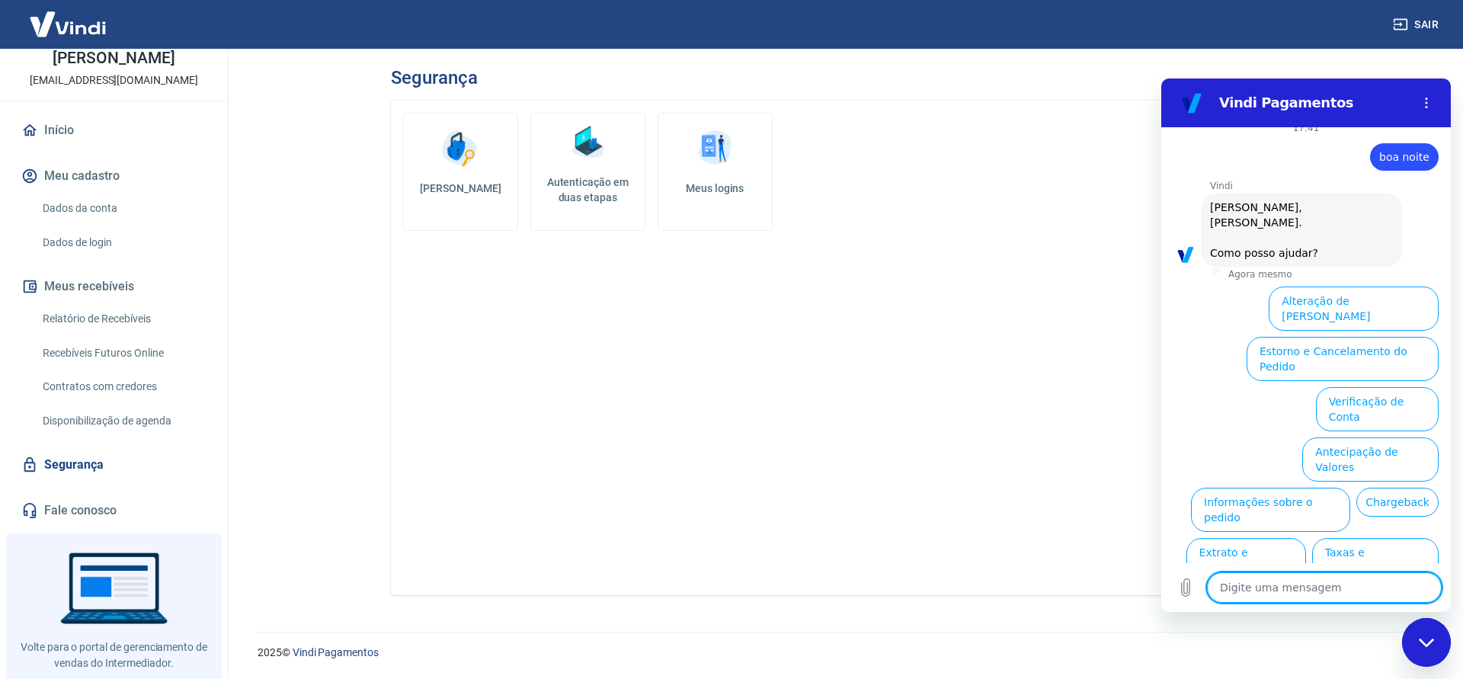
scroll to position [16, 0]
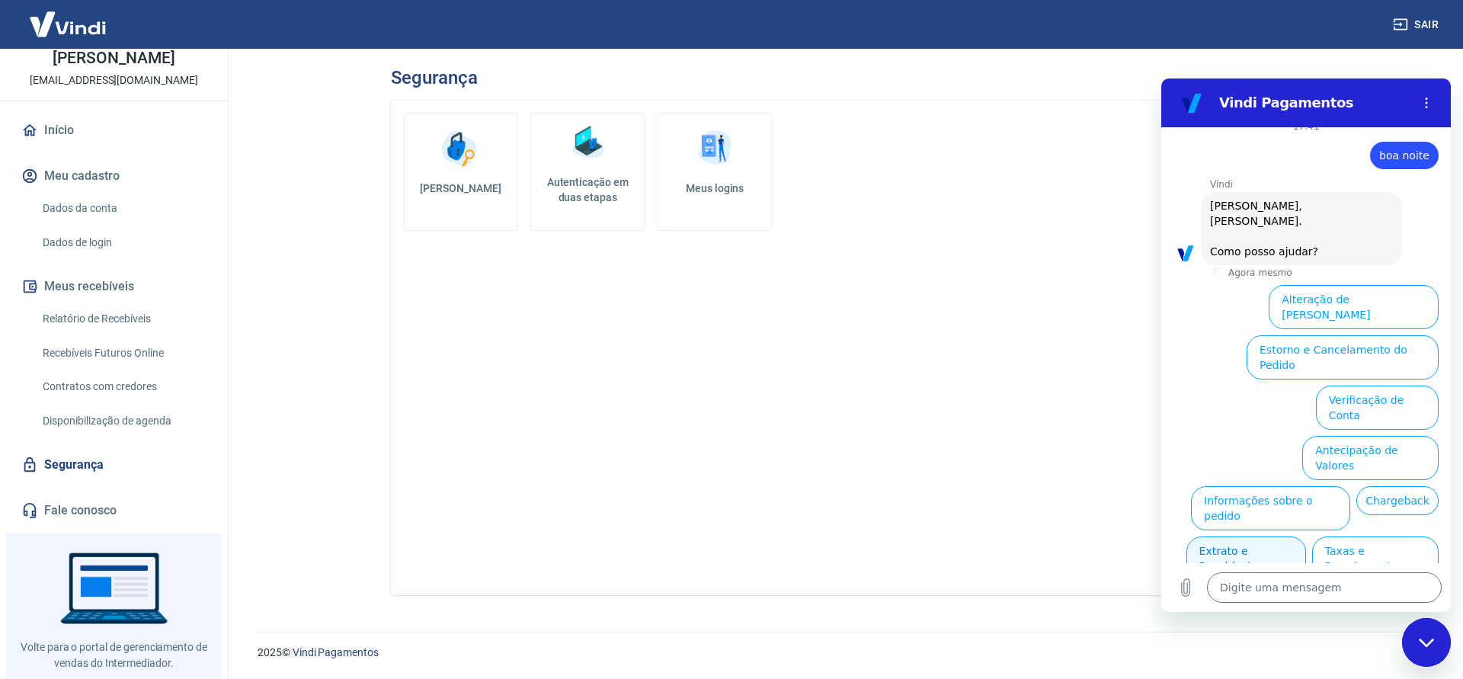
click at [1220, 536] on button "Extrato e Recebíveis" at bounding box center [1246, 558] width 120 height 44
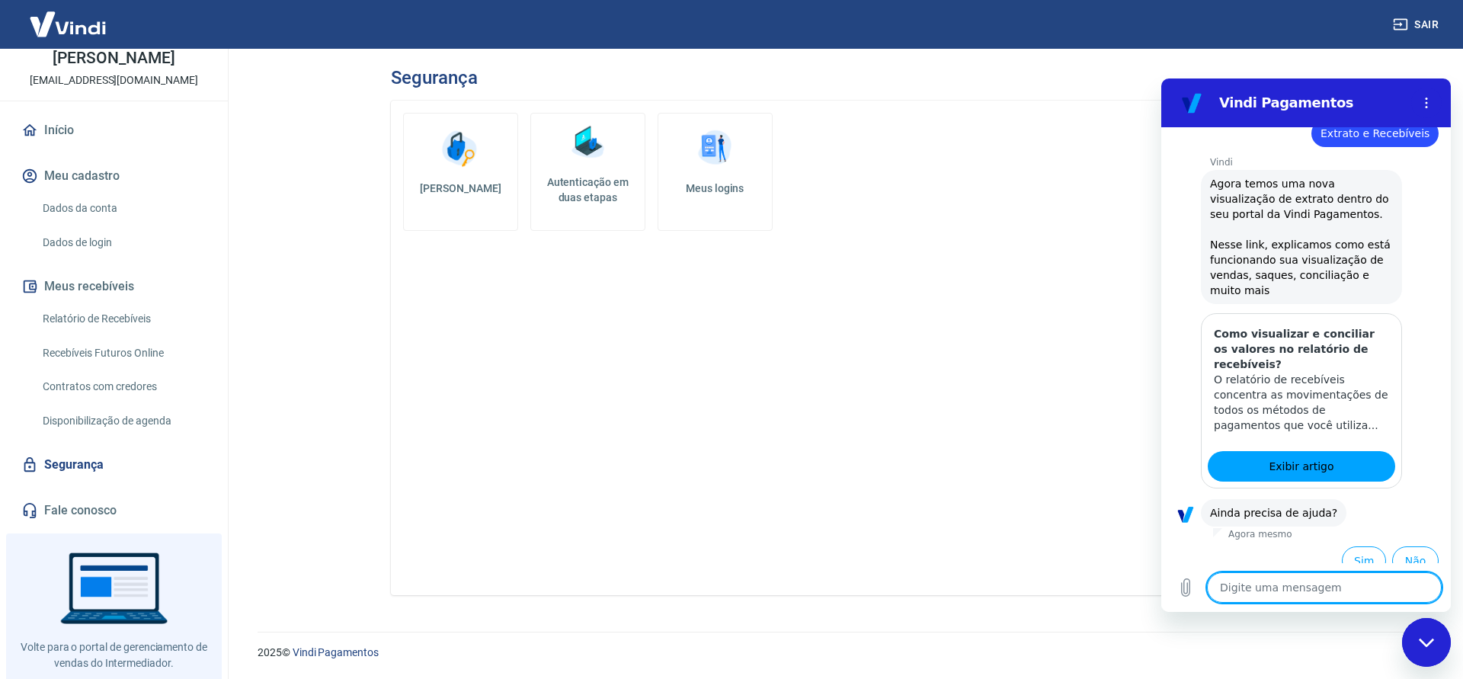
scroll to position [171, 0]
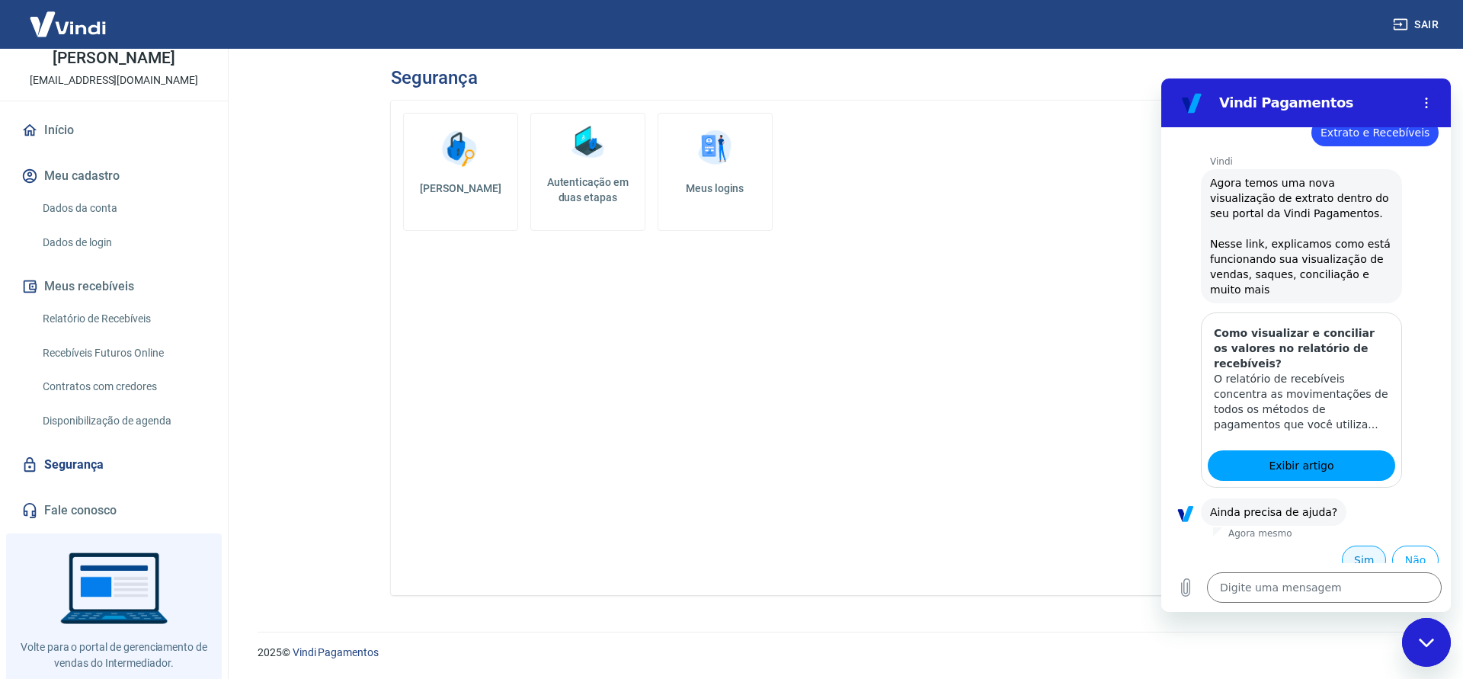
click at [1365, 545] on button "Sim" at bounding box center [1364, 559] width 44 height 29
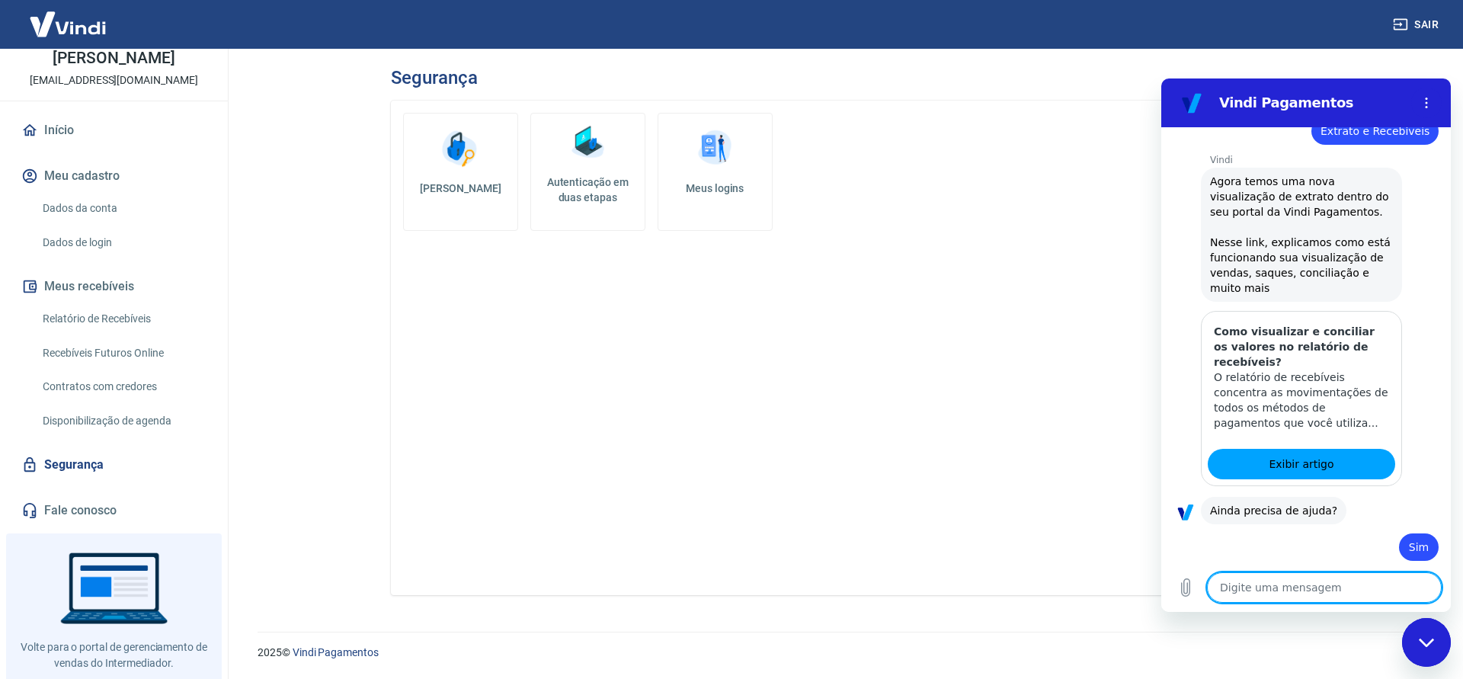
type textarea "x"
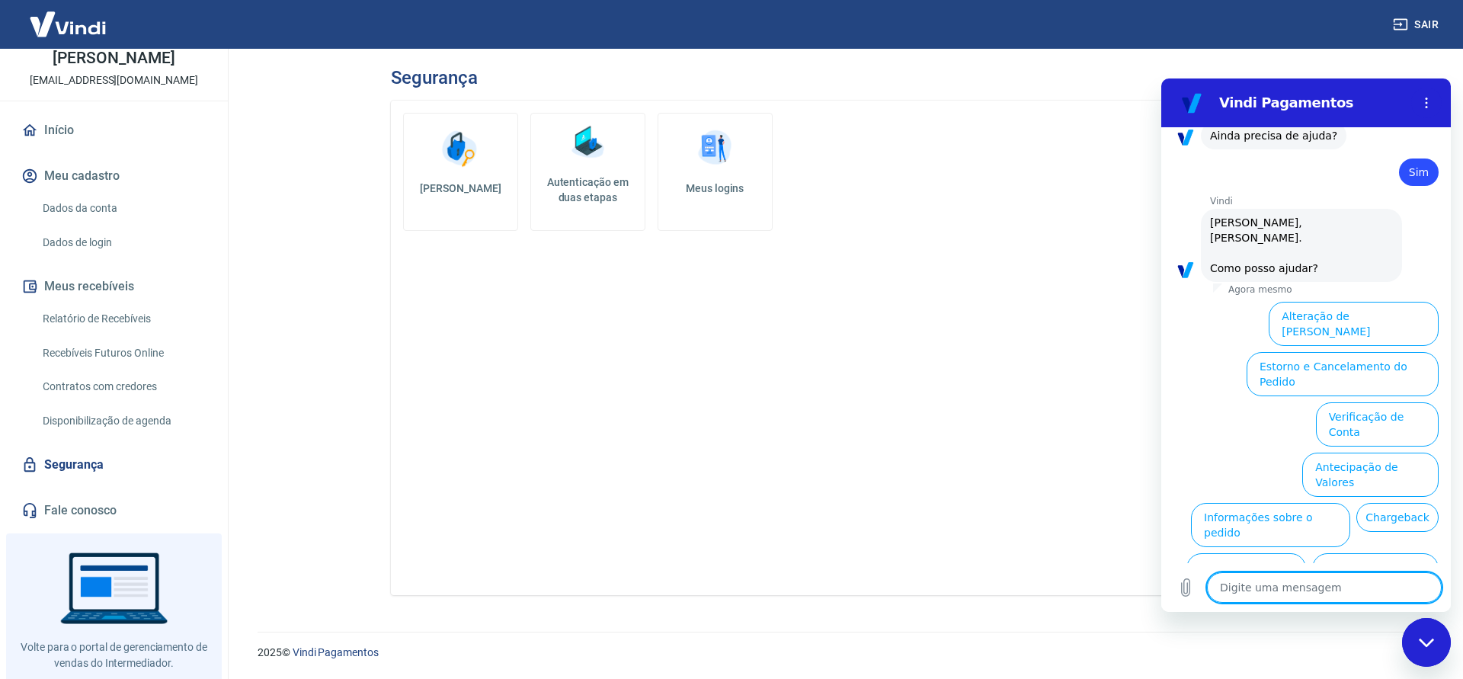
scroll to position [549, 0]
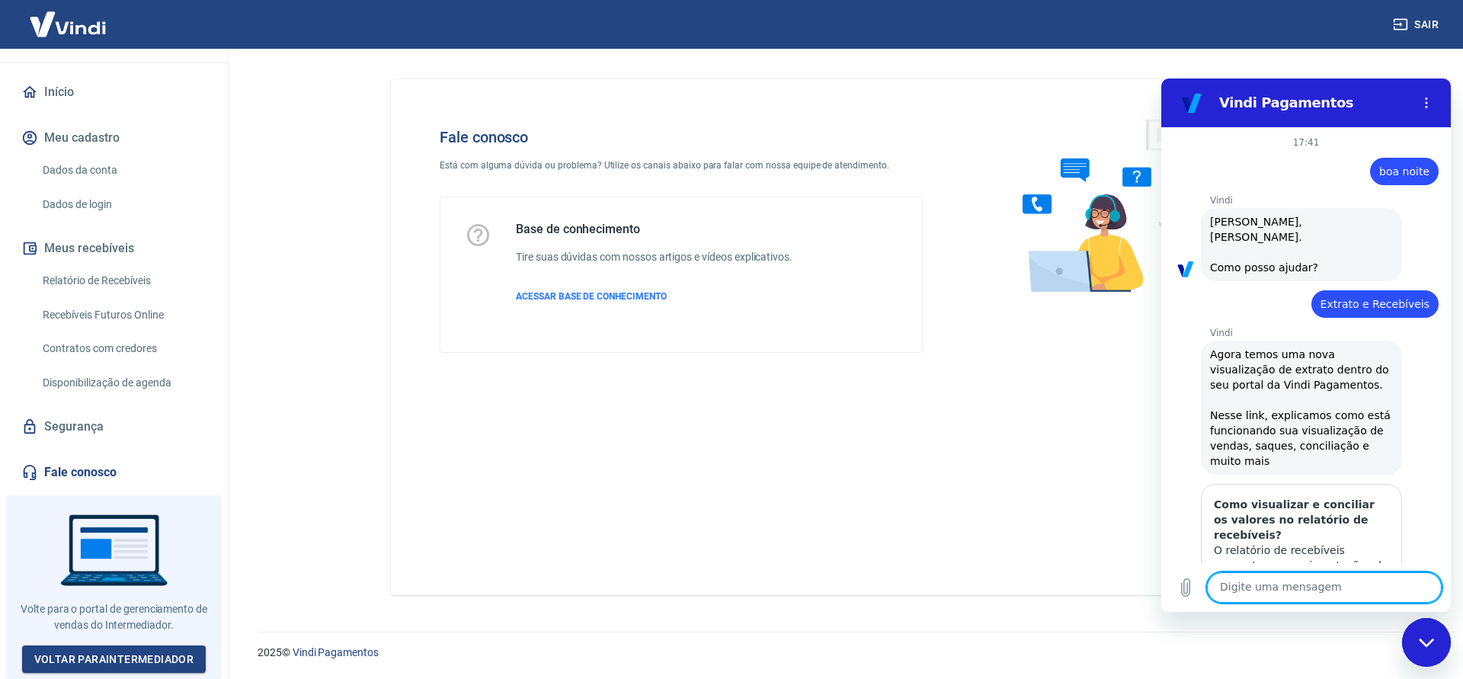
scroll to position [549, 0]
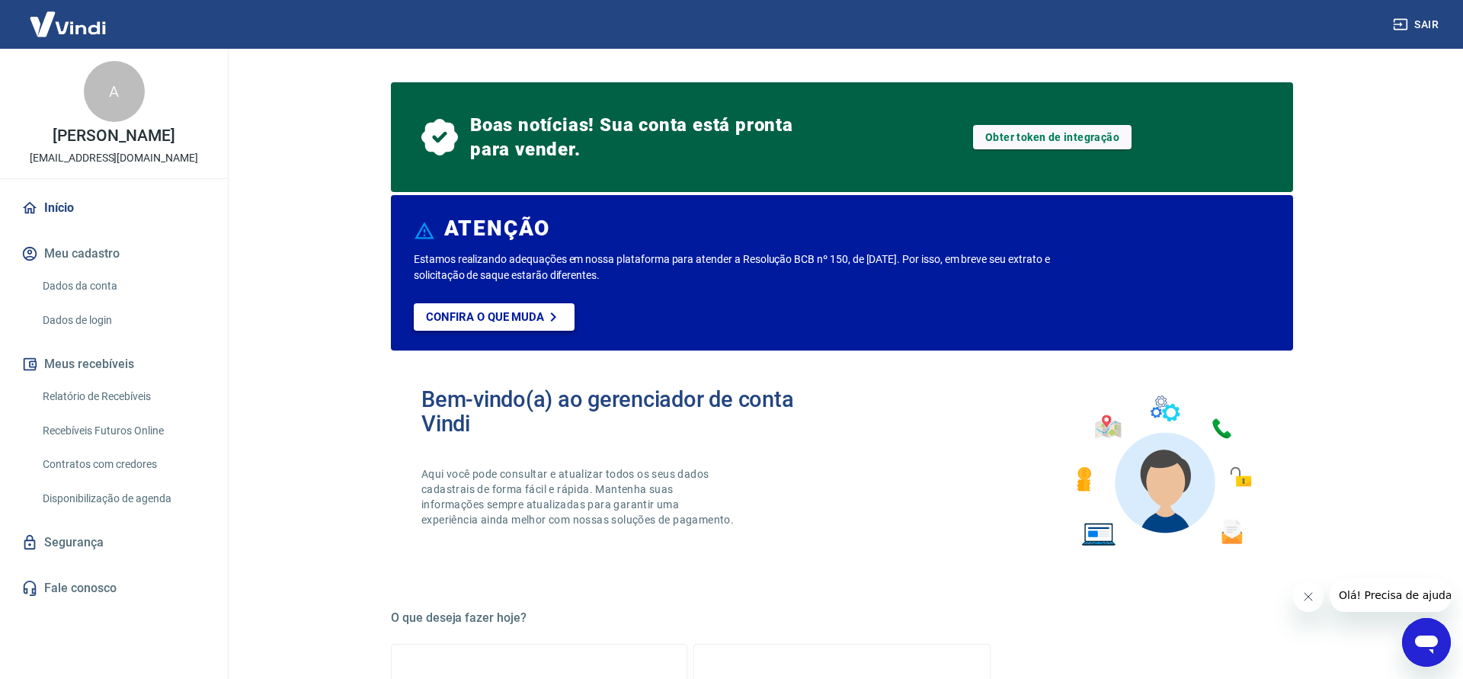
click at [482, 306] on link "Confira o que muda" at bounding box center [494, 316] width 161 height 27
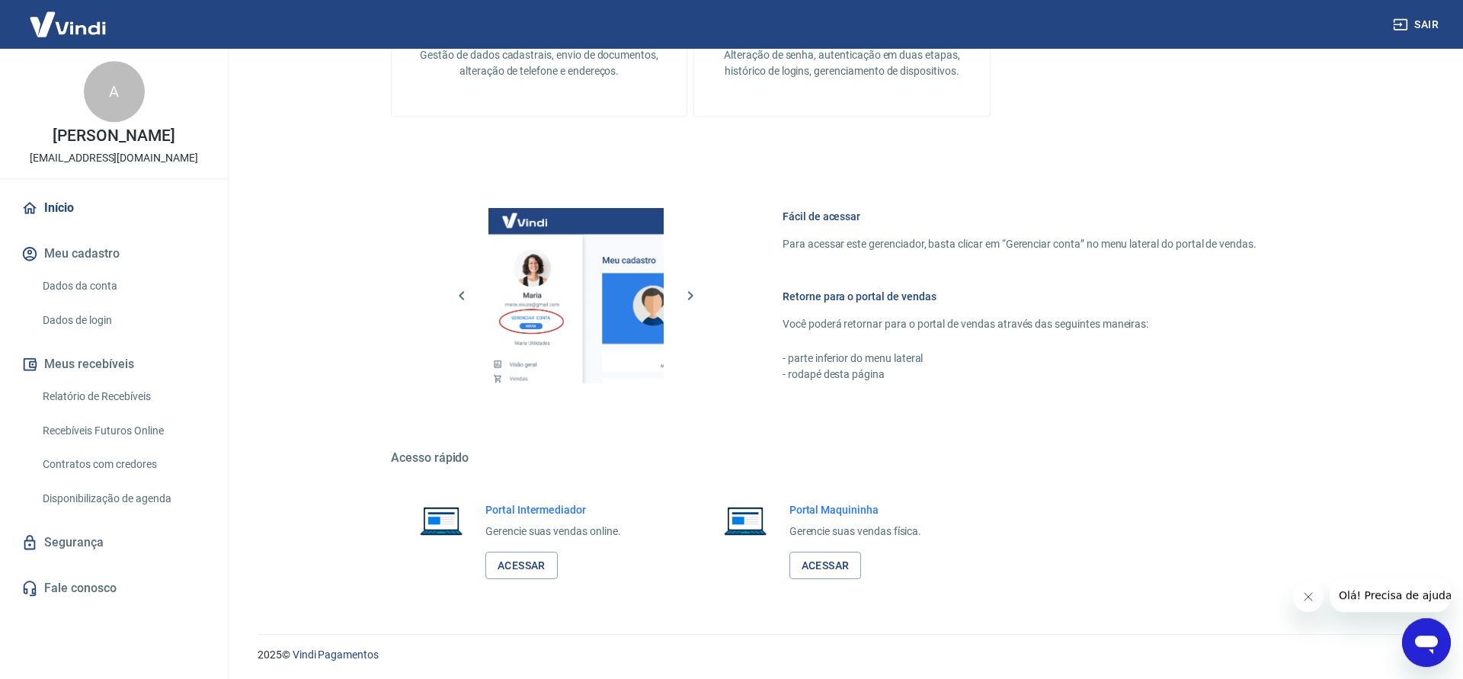
scroll to position [779, 0]
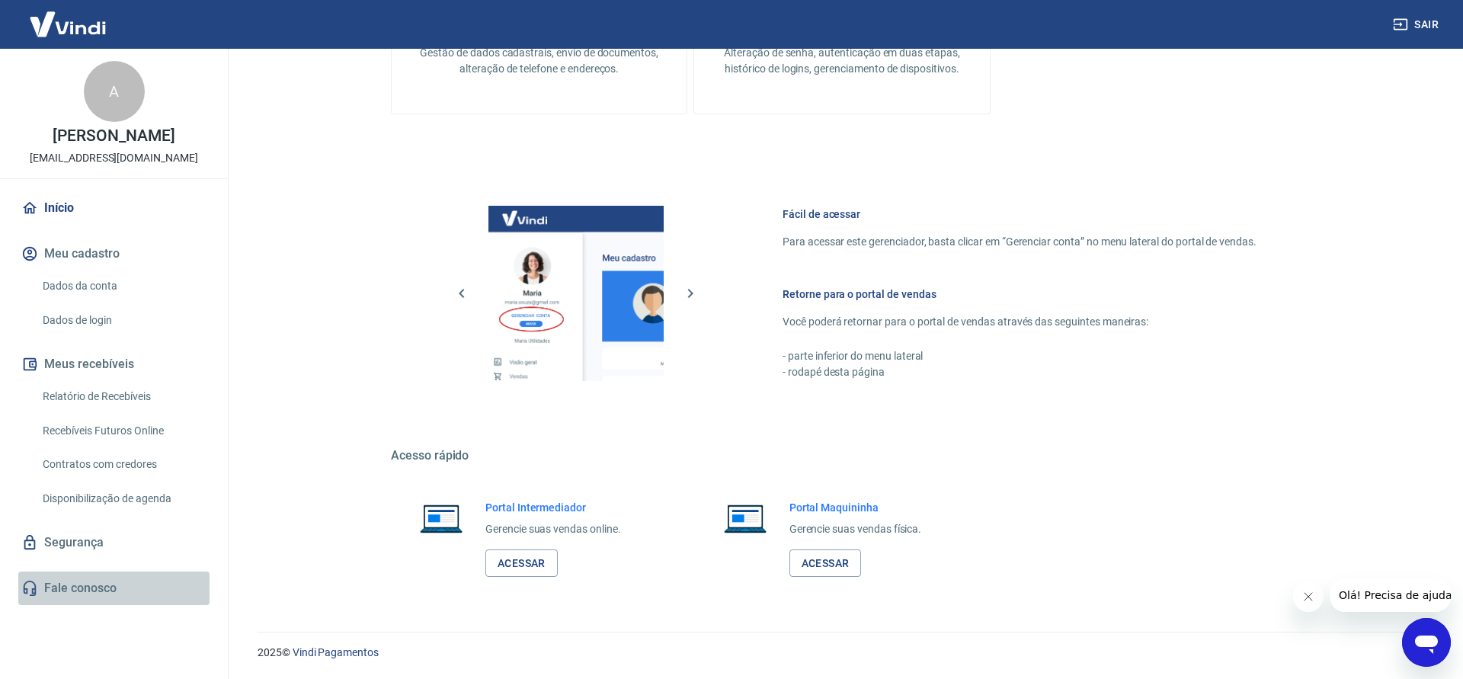
click at [88, 603] on link "Fale conosco" at bounding box center [113, 588] width 191 height 34
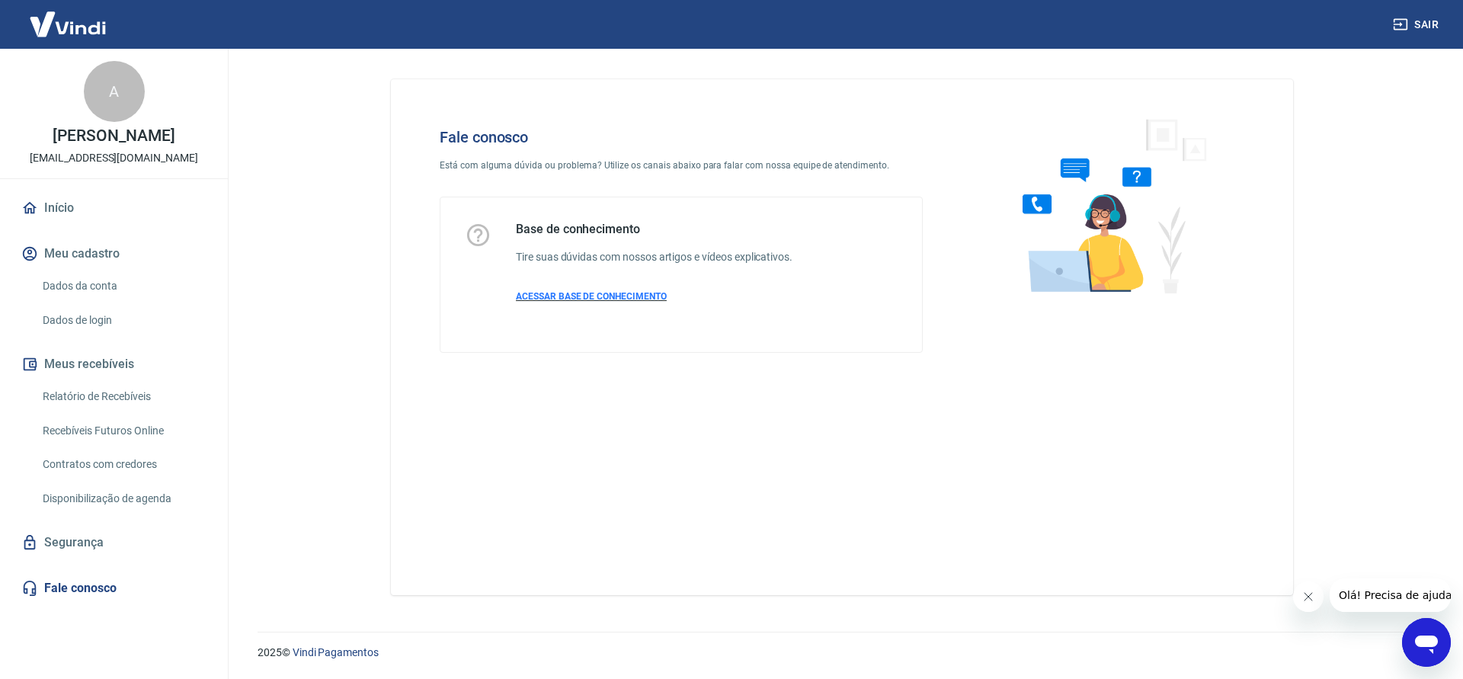
click at [608, 295] on span "ACESSAR BASE DE CONHECIMENTO" at bounding box center [591, 296] width 151 height 11
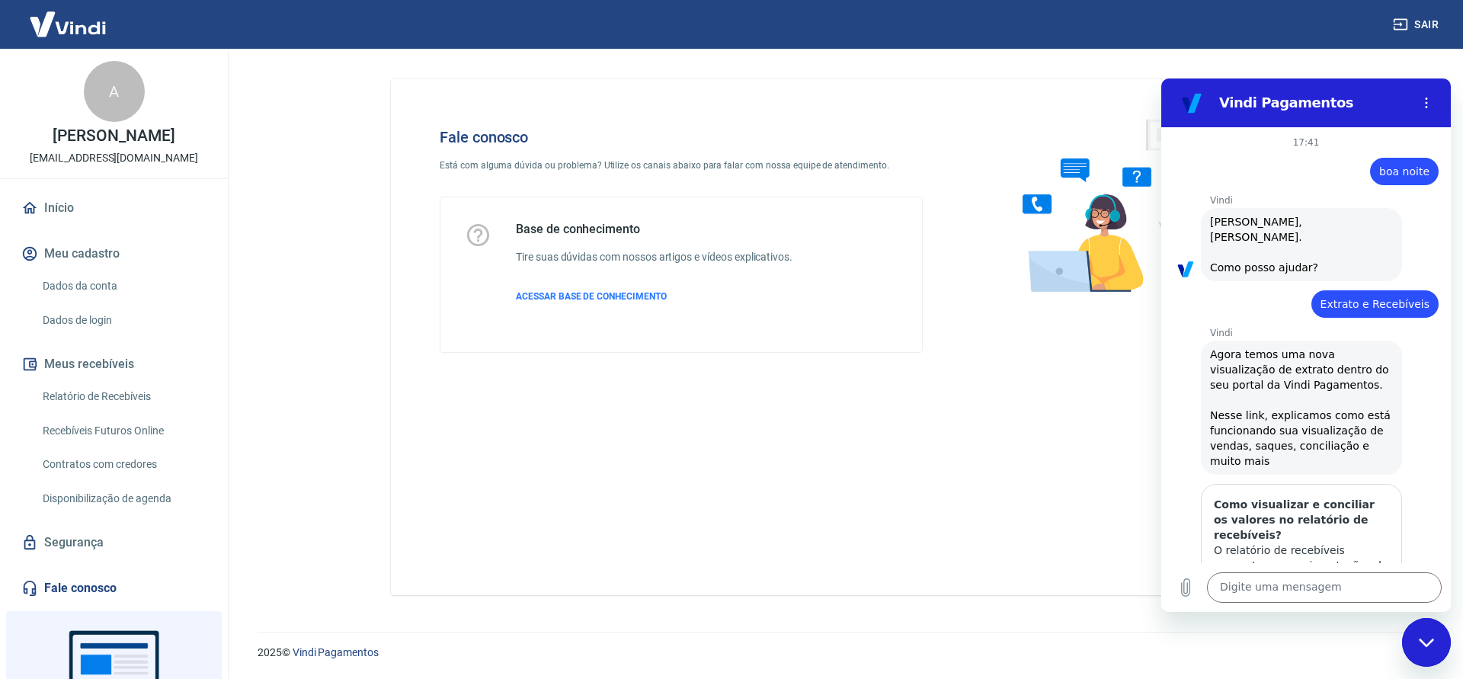
scroll to position [549, 0]
